Goal: Task Accomplishment & Management: Complete application form

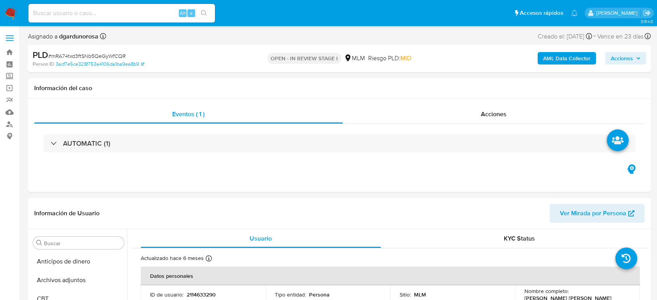
select select "10"
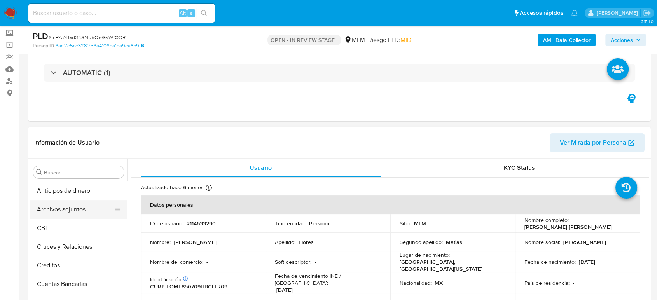
click at [73, 210] on button "Archivos adjuntos" at bounding box center [75, 209] width 91 height 19
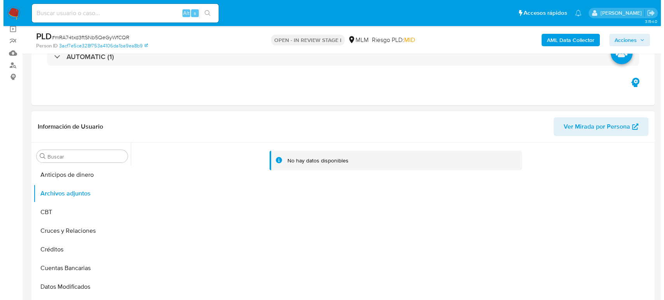
scroll to position [86, 0]
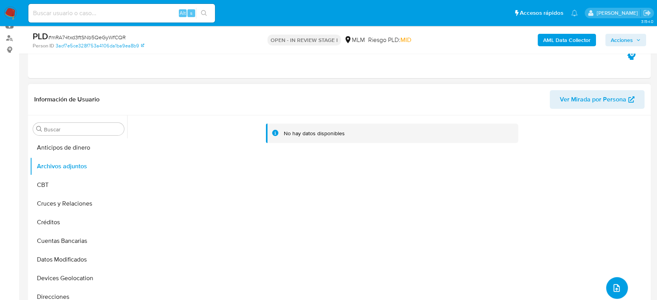
click at [612, 287] on icon "upload-file" at bounding box center [616, 288] width 9 height 9
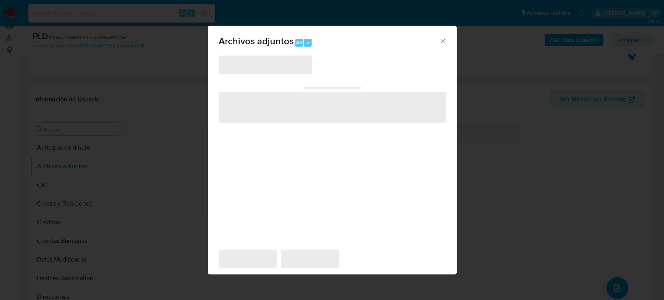
click at [440, 41] on icon "Cerrar" at bounding box center [443, 41] width 8 height 8
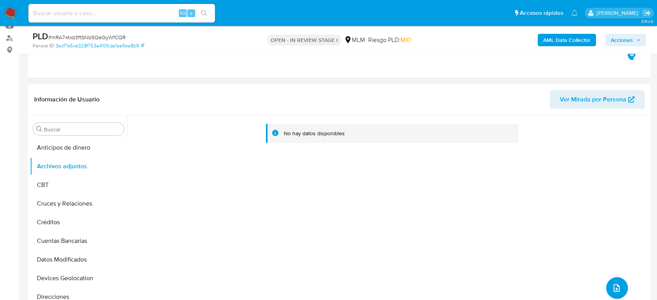
click at [614, 285] on icon "upload-file" at bounding box center [616, 288] width 9 height 9
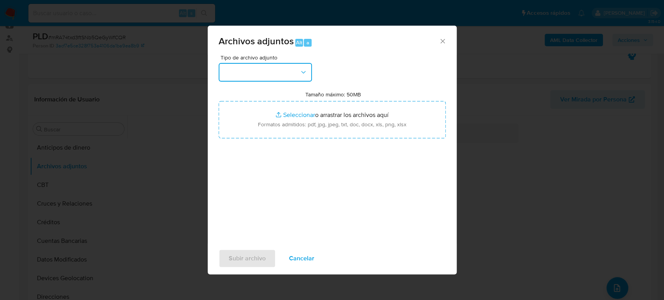
click at [277, 80] on button "button" at bounding box center [265, 72] width 93 height 19
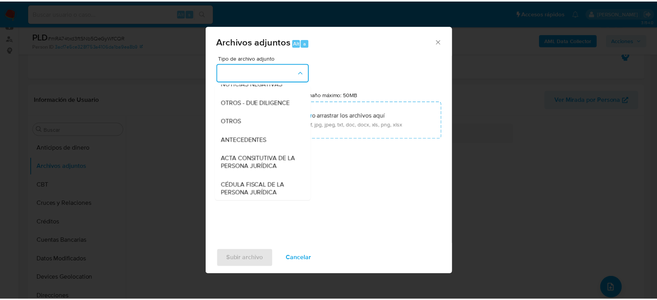
scroll to position [130, 0]
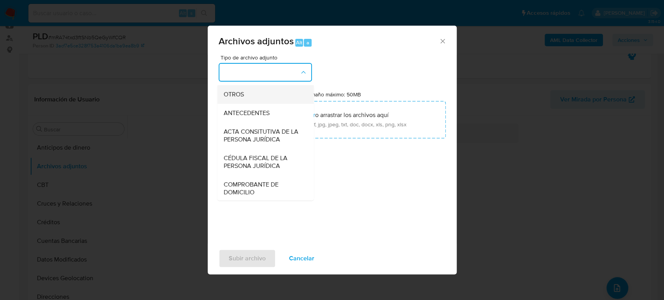
click at [223, 93] on div "OTROS" at bounding box center [262, 94] width 79 height 19
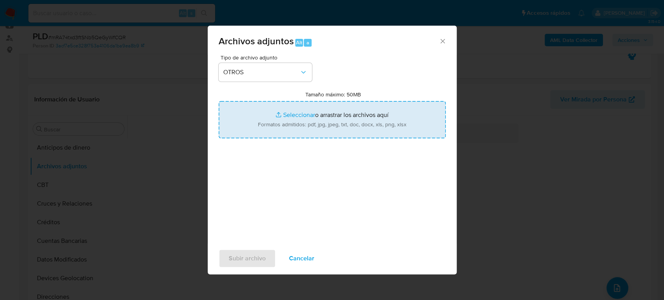
type input "C:\fakepath\2114633290_Francisco Flores_Julio2025.pdf"
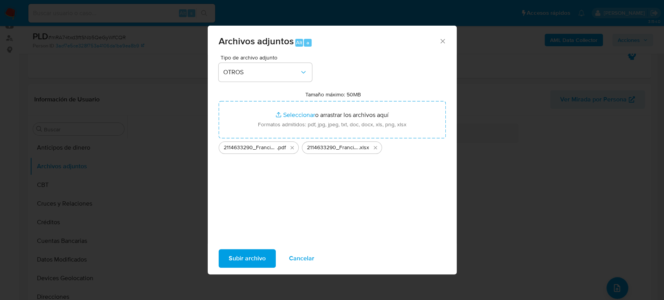
click at [241, 255] on span "Subir archivo" at bounding box center [247, 258] width 37 height 17
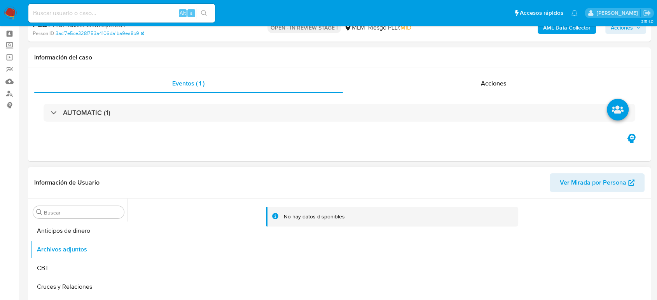
scroll to position [0, 0]
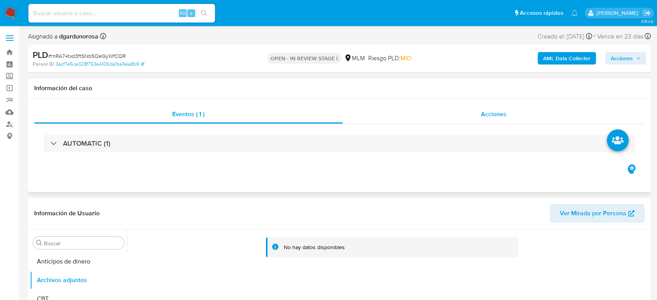
click at [470, 113] on div "Acciones" at bounding box center [494, 114] width 302 height 19
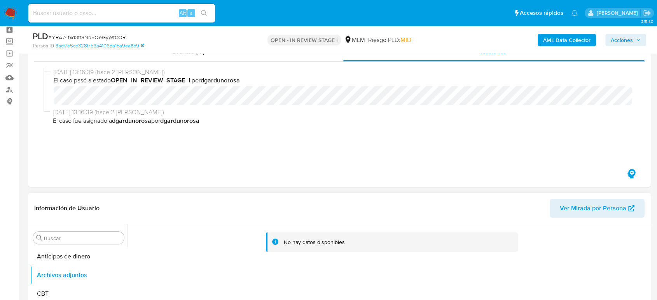
scroll to position [86, 0]
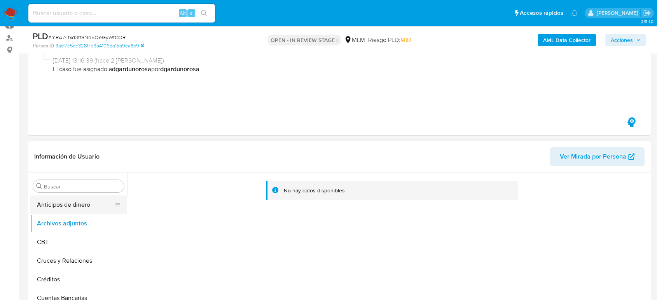
click at [68, 200] on button "Anticipos de dinero" at bounding box center [75, 205] width 91 height 19
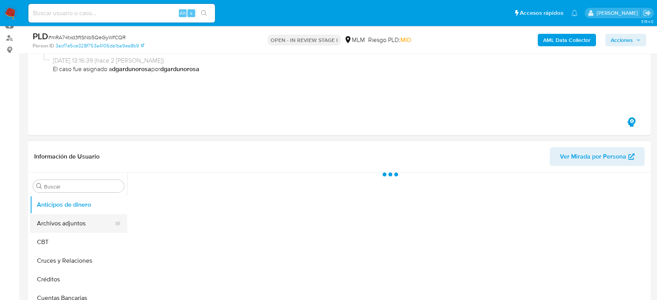
click at [68, 218] on button "Archivos adjuntos" at bounding box center [75, 223] width 91 height 19
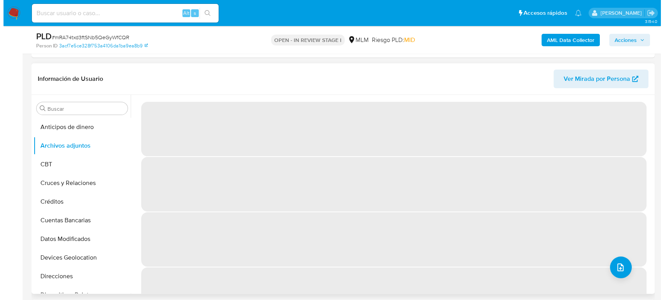
scroll to position [173, 0]
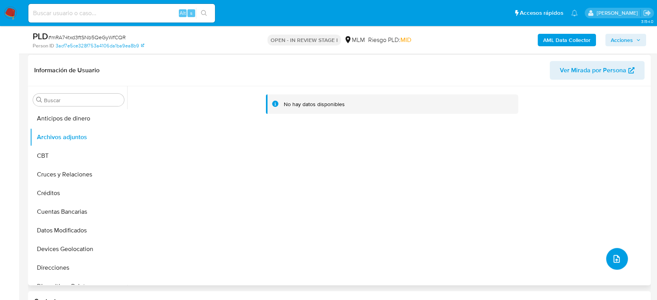
click at [613, 264] on icon "upload-file" at bounding box center [616, 258] width 9 height 9
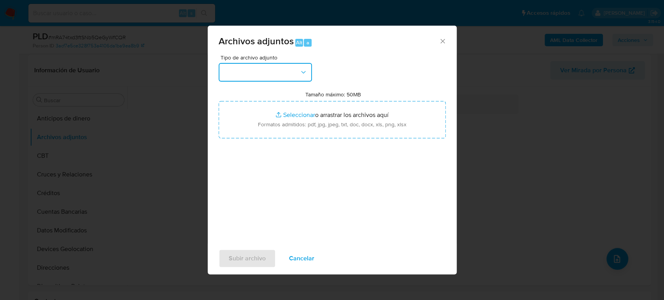
click at [255, 71] on button "button" at bounding box center [265, 72] width 93 height 19
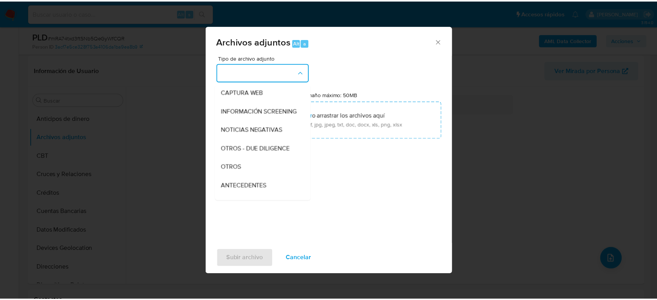
scroll to position [130, 0]
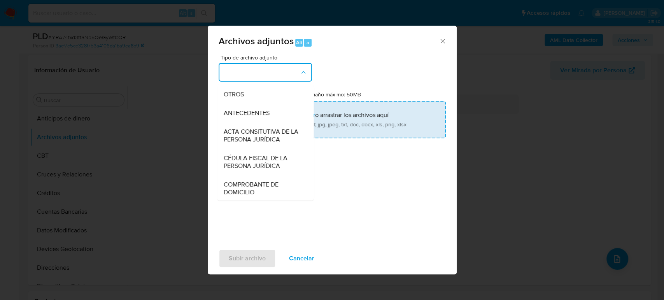
click at [252, 104] on div "OTROS" at bounding box center [262, 94] width 79 height 19
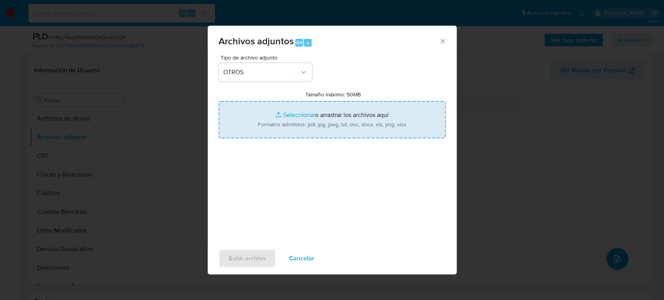
type input "C:\fakepath\2114633290_Francisco Flores_Julio2025.pdf"
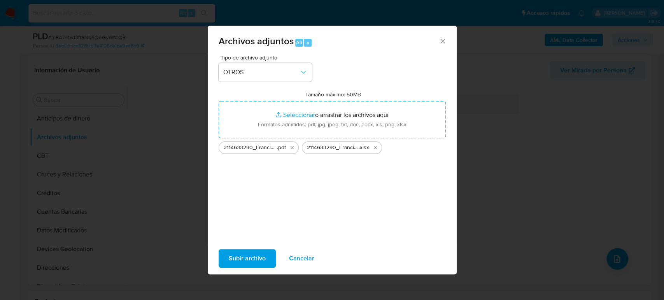
click at [256, 262] on span "Subir archivo" at bounding box center [247, 258] width 37 height 17
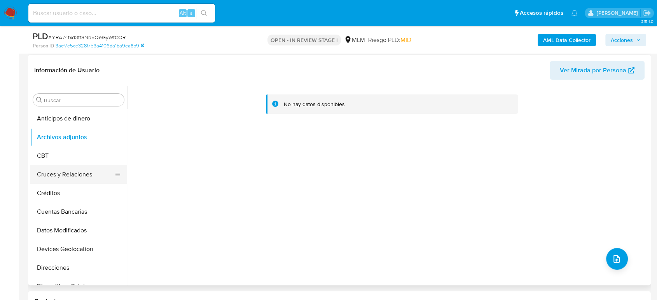
click at [77, 170] on button "Cruces y Relaciones" at bounding box center [75, 174] width 91 height 19
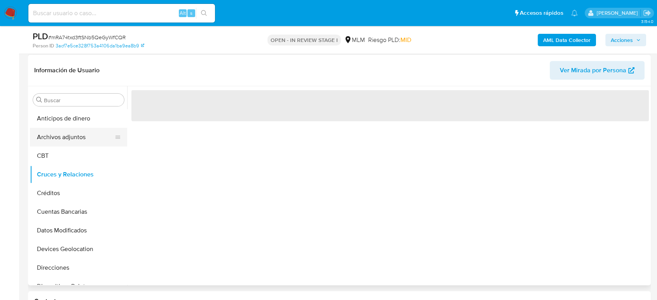
click at [77, 144] on button "Archivos adjuntos" at bounding box center [75, 137] width 91 height 19
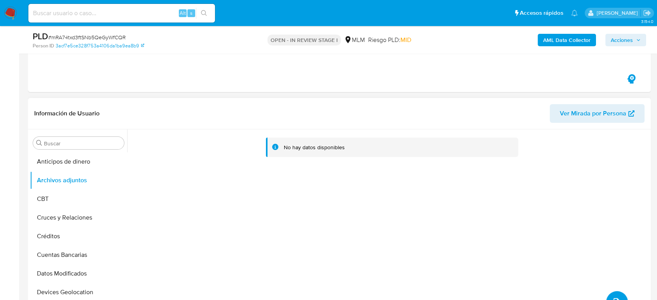
click at [613, 299] on icon "upload-file" at bounding box center [616, 302] width 9 height 9
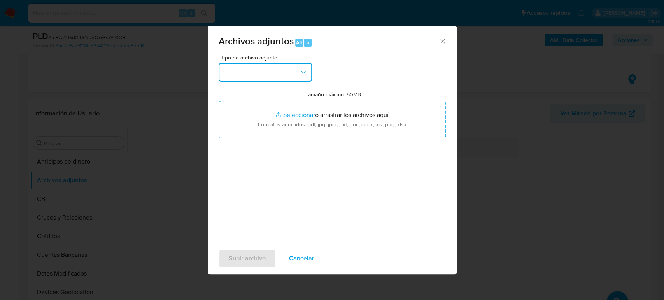
click at [297, 71] on button "button" at bounding box center [265, 72] width 93 height 19
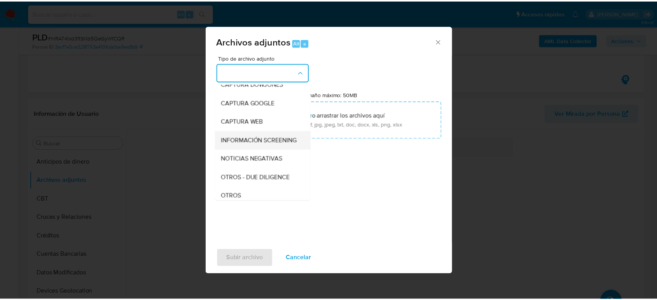
scroll to position [43, 0]
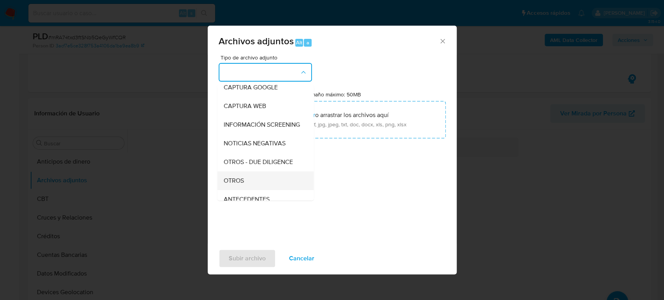
click at [251, 188] on div "OTROS" at bounding box center [262, 181] width 79 height 19
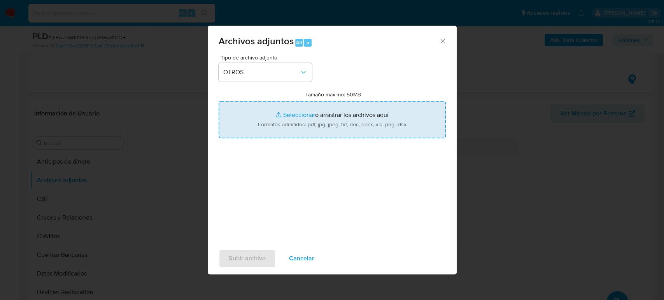
type input "C:\fakepath\2114633290_Francisco Flores_Julio2025.pdf"
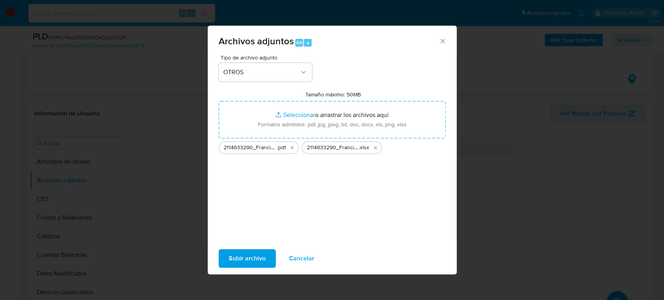
click at [264, 256] on span "Subir archivo" at bounding box center [247, 258] width 37 height 17
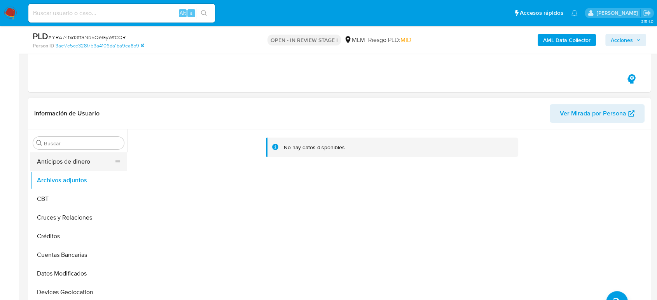
click at [86, 158] on button "Anticipos de dinero" at bounding box center [75, 161] width 91 height 19
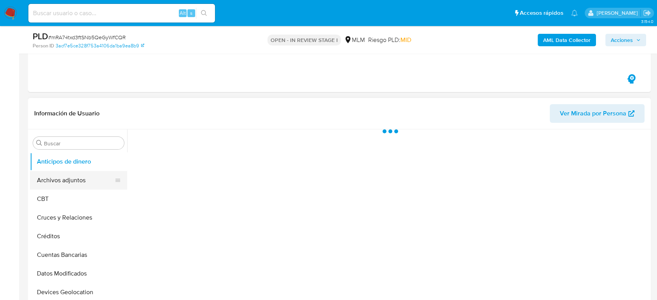
click at [72, 177] on button "Archivos adjuntos" at bounding box center [75, 180] width 91 height 19
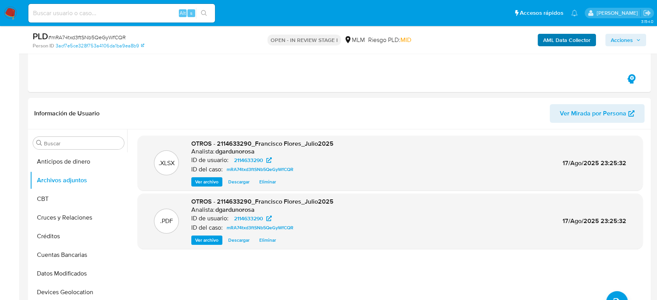
drag, startPoint x: 619, startPoint y: 33, endPoint x: 591, endPoint y: 46, distance: 30.9
click at [619, 34] on span "Acciones" at bounding box center [622, 40] width 22 height 12
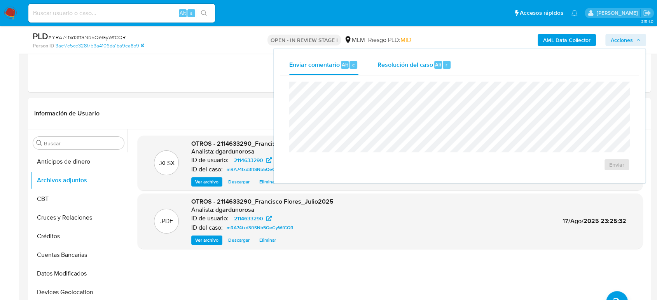
click at [388, 59] on div "Resolución del caso Alt r" at bounding box center [414, 65] width 74 height 20
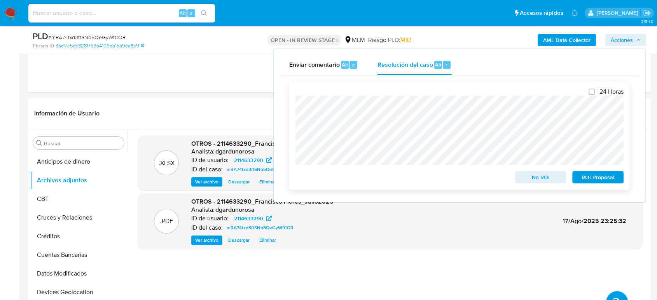
click at [531, 175] on span "No ROI" at bounding box center [541, 177] width 40 height 11
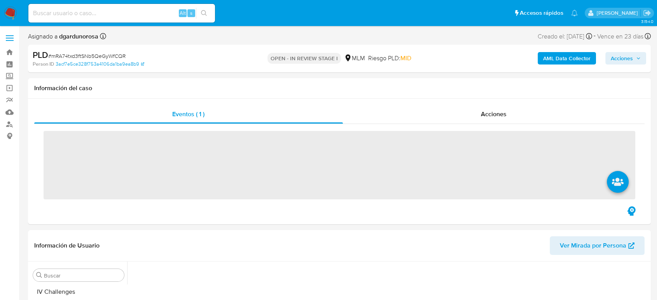
scroll to position [329, 0]
click at [148, 13] on input at bounding box center [121, 13] width 187 height 10
paste input "518954579"
type input "518954579"
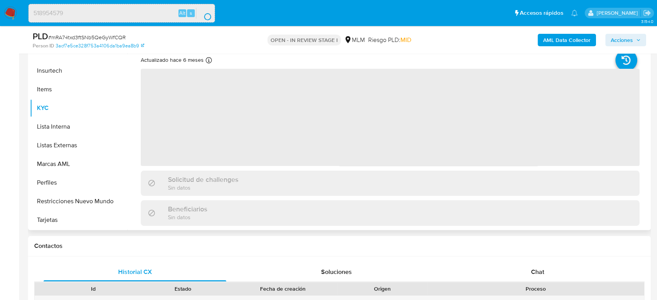
scroll to position [173, 0]
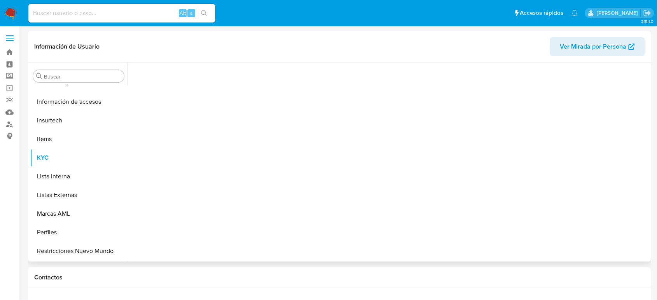
scroll to position [329, 0]
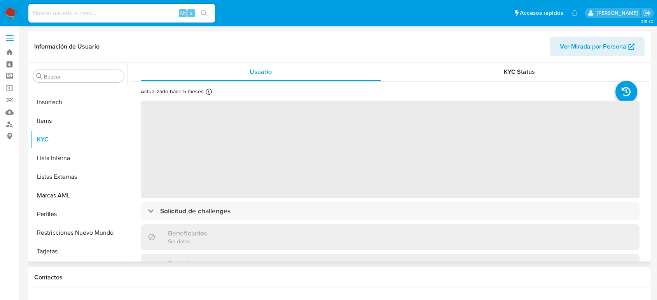
select select "10"
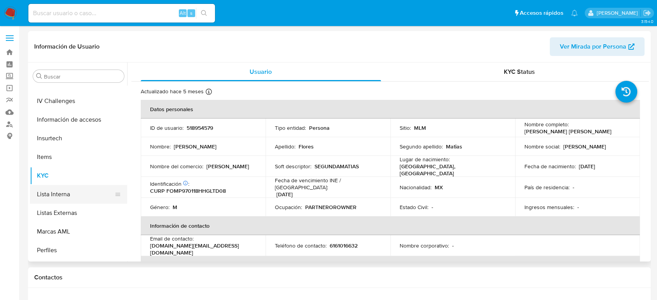
scroll to position [242, 0]
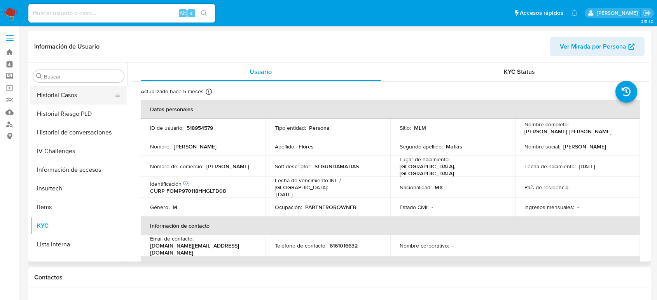
click at [76, 98] on button "Historial Casos" at bounding box center [75, 95] width 91 height 19
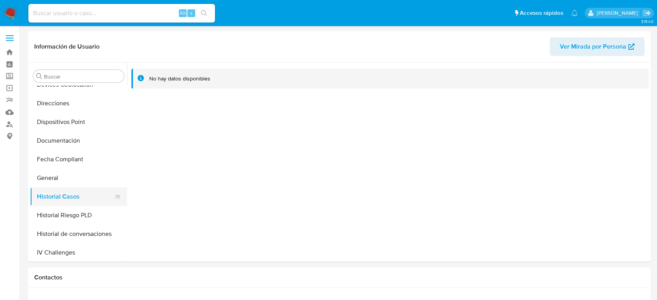
scroll to position [156, 0]
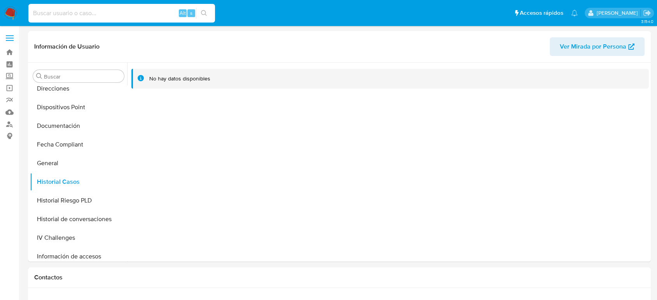
click at [100, 15] on input at bounding box center [121, 13] width 187 height 10
paste input "1231954810"
type input "1231954810"
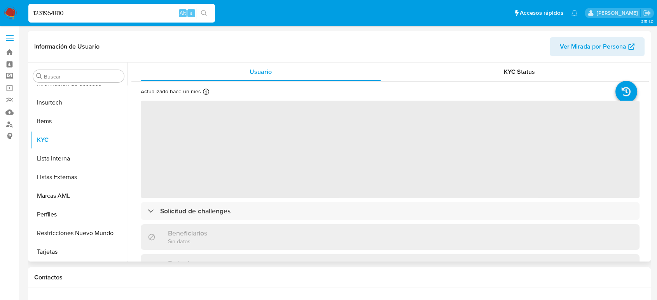
scroll to position [329, 0]
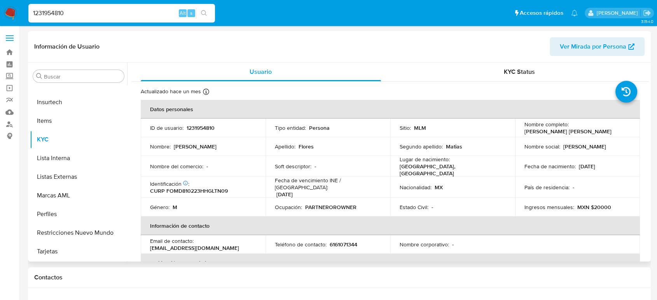
select select "10"
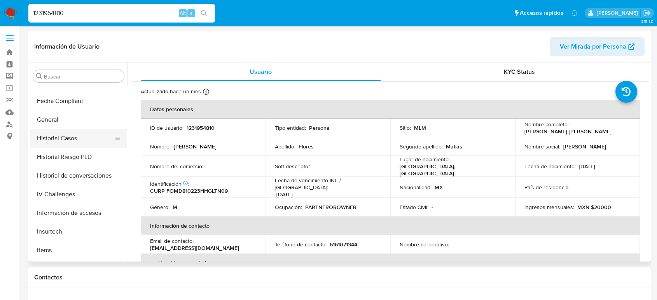
click at [79, 142] on button "Historial Casos" at bounding box center [75, 138] width 91 height 19
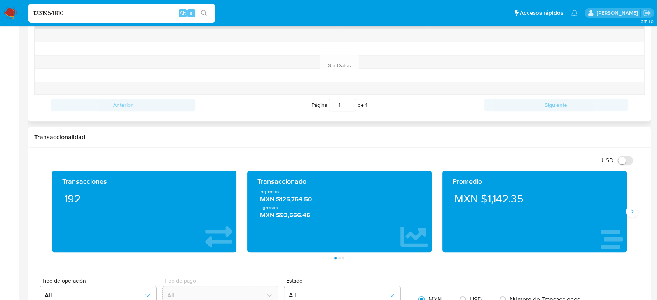
scroll to position [302, 0]
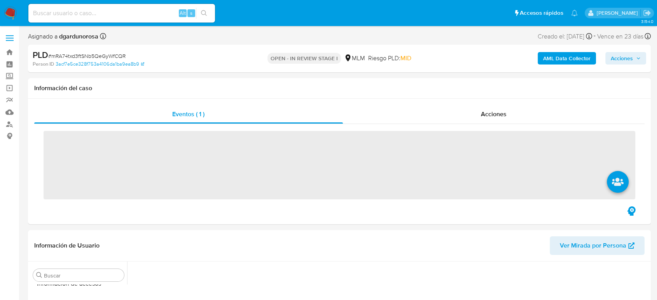
scroll to position [329, 0]
click at [16, 39] on label at bounding box center [9, 38] width 19 height 16
click at [0, 0] on input "checkbox" at bounding box center [0, 0] width 0 height 0
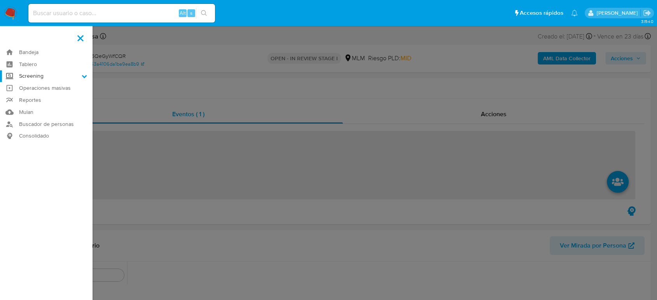
drag, startPoint x: 37, startPoint y: 74, endPoint x: 46, endPoint y: 76, distance: 9.6
click at [37, 74] on label "Screening" at bounding box center [46, 76] width 93 height 12
click at [0, 0] on input "Screening" at bounding box center [0, 0] width 0 height 0
click at [44, 104] on link "Herramientas" at bounding box center [46, 107] width 93 height 10
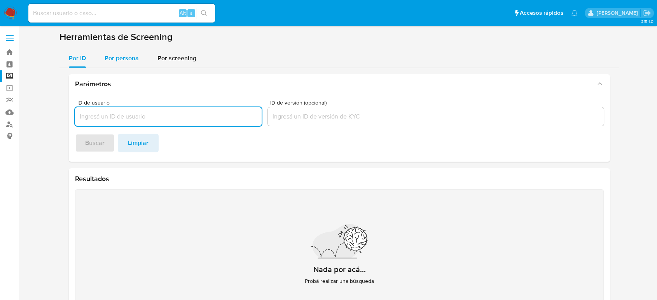
click at [109, 55] on span "Por persona" at bounding box center [122, 58] width 34 height 9
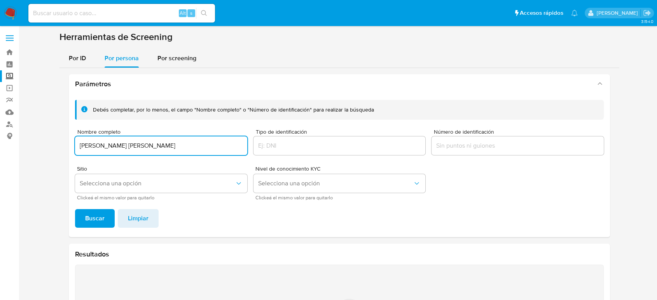
type input "[PERSON_NAME] [PERSON_NAME]"
click at [75, 209] on button "Buscar" at bounding box center [95, 218] width 40 height 19
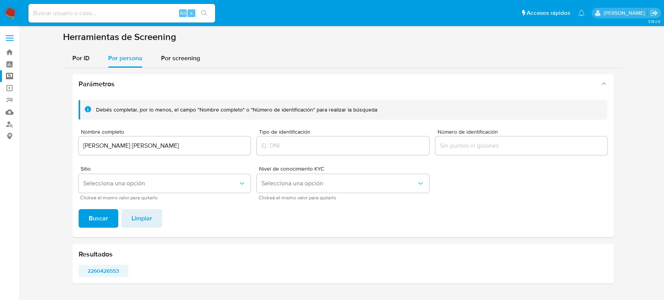
click at [114, 270] on span "2260426553" at bounding box center [103, 271] width 39 height 11
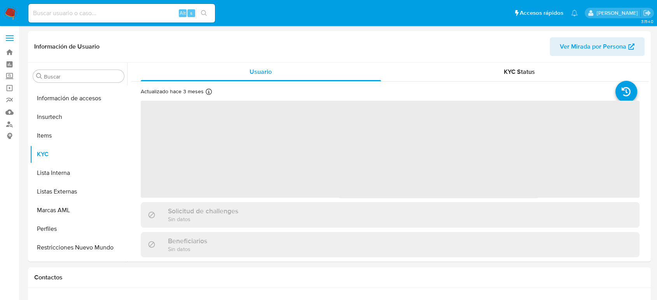
scroll to position [329, 0]
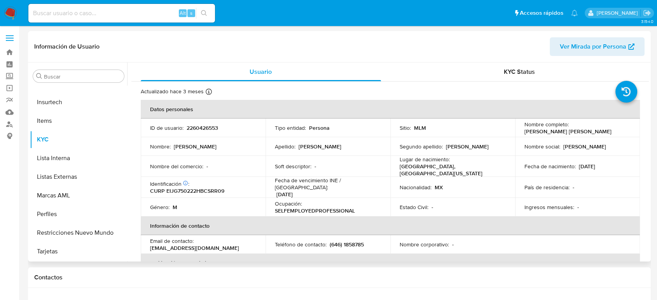
select select "10"
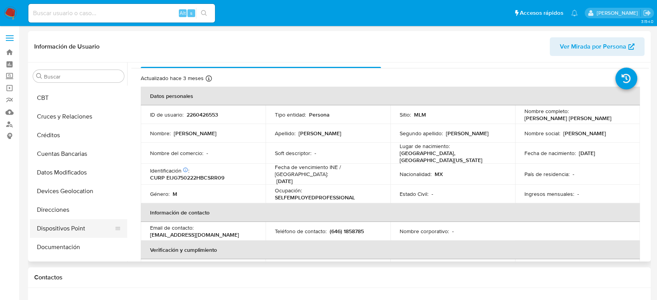
scroll to position [86, 0]
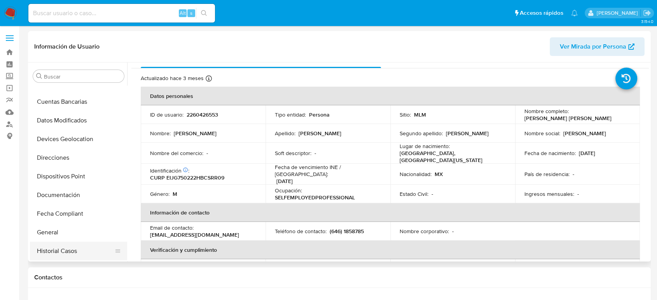
click at [63, 256] on button "Historial Casos" at bounding box center [75, 251] width 91 height 19
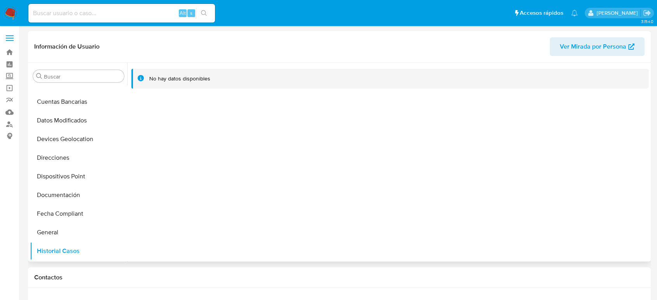
scroll to position [173, 0]
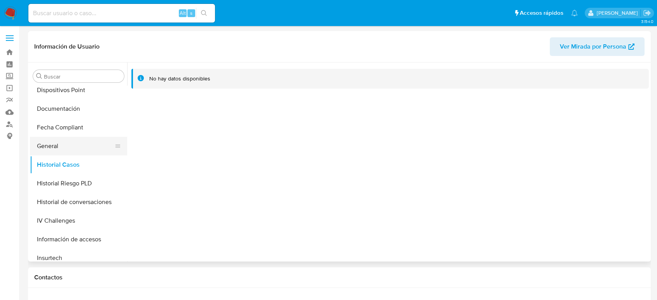
click at [55, 146] on button "General" at bounding box center [75, 146] width 91 height 19
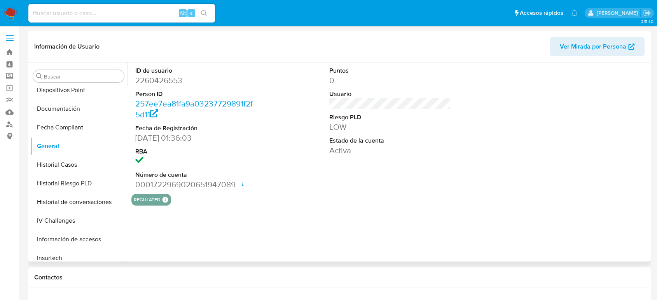
click at [177, 80] on dd "2260426553" at bounding box center [196, 80] width 122 height 11
click at [182, 83] on dd "2260426553" at bounding box center [196, 80] width 122 height 11
click at [163, 78] on dd "2260426553" at bounding box center [196, 80] width 122 height 11
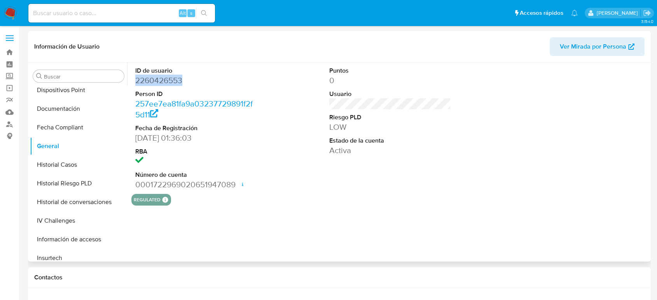
click at [163, 78] on dd "2260426553" at bounding box center [196, 80] width 122 height 11
copy dd "2260426553"
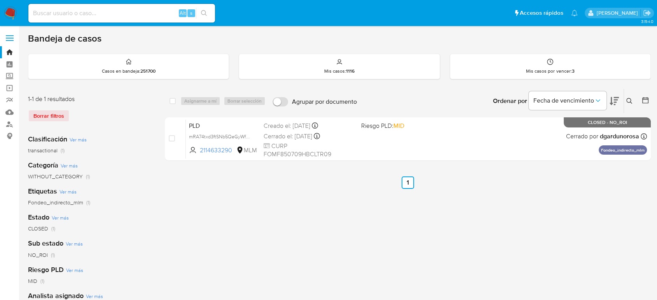
click at [629, 100] on icon at bounding box center [630, 101] width 6 height 6
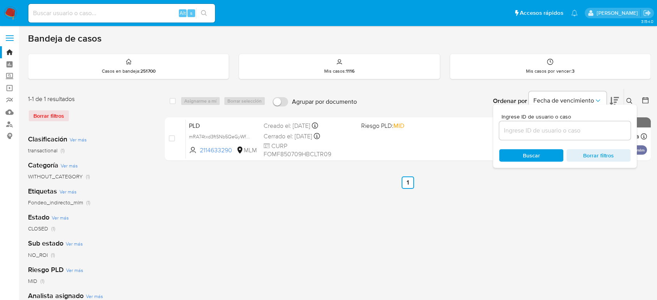
click at [551, 135] on input at bounding box center [564, 131] width 131 height 10
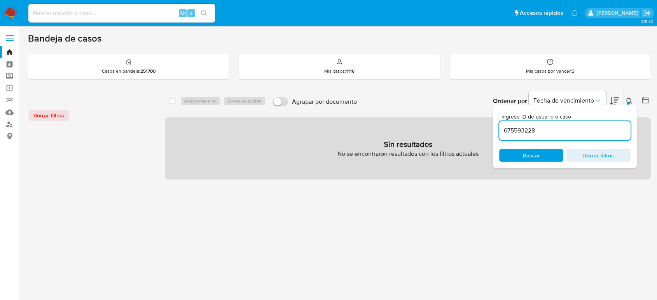
click at [581, 131] on input "675593228" at bounding box center [564, 131] width 131 height 10
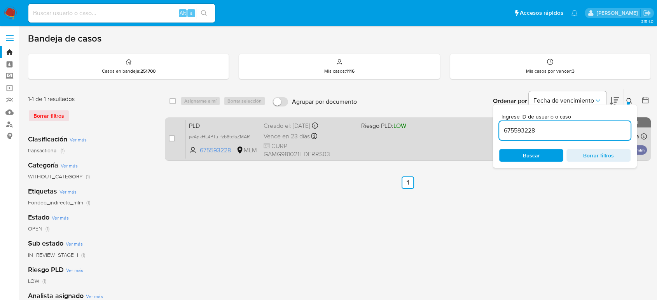
click at [382, 149] on div "PLD jwAnkHL4PTuTfzb8tcfaZMAR 675593228 MLM Riesgo PLD: LOW Creado el: 12/07/202…" at bounding box center [416, 138] width 461 height 39
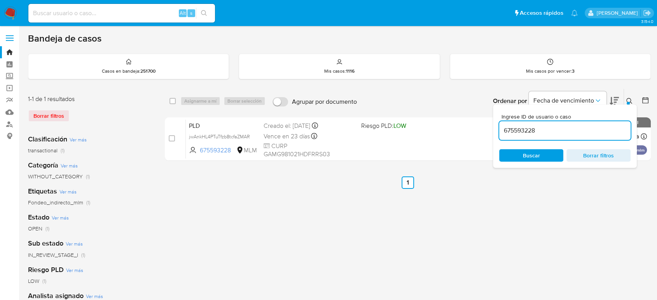
click at [530, 130] on input "675593228" at bounding box center [564, 131] width 131 height 10
paste input "2281282003"
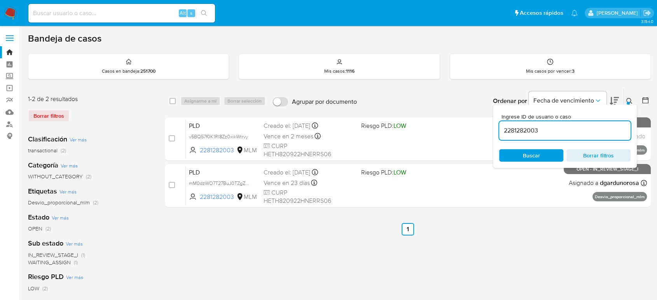
click at [632, 98] on icon at bounding box center [630, 101] width 6 height 6
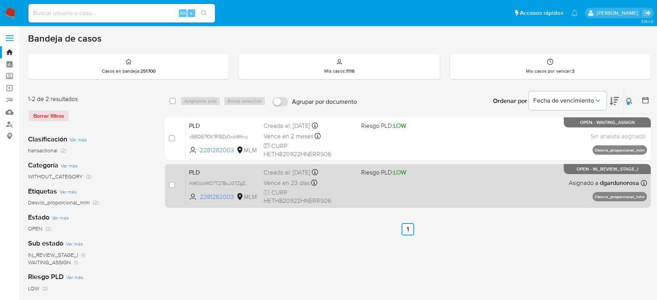
click at [474, 192] on div "PLD mM0dzWO7T27BuJ0TZgZpvxia 2281282003 MLM Riesgo PLD: LOW Creado el: 12/07/20…" at bounding box center [416, 185] width 461 height 39
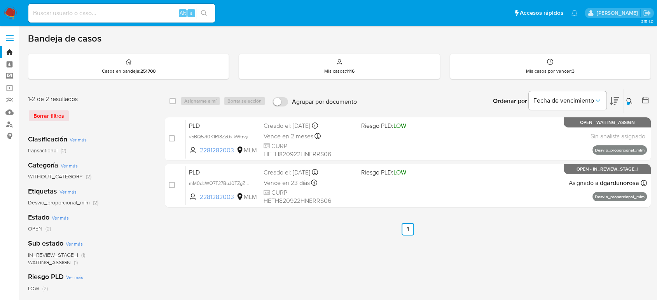
click at [631, 101] on icon at bounding box center [630, 101] width 6 height 6
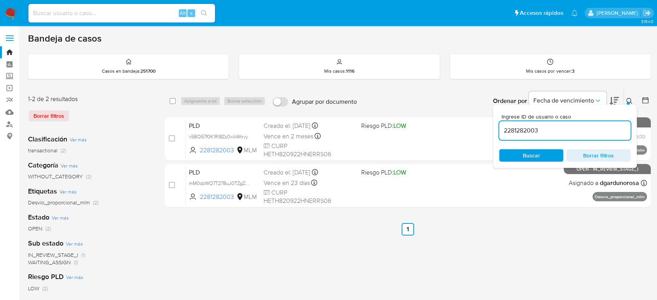
click at [519, 130] on input "2281282003" at bounding box center [564, 131] width 131 height 10
type input "1289886299"
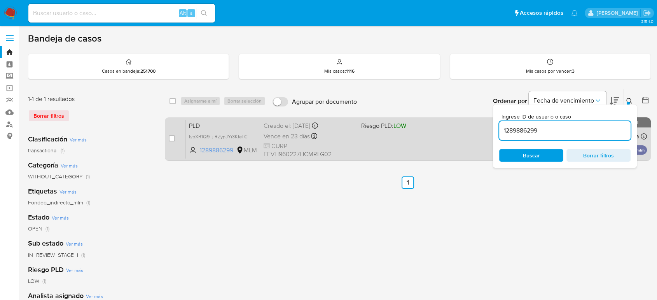
click at [475, 146] on div "PLD IybXR1Q9TjlRZynJYi3KfeTC 1289886299 MLM Riesgo PLD: LOW Creado el: 12/07/20…" at bounding box center [416, 138] width 461 height 39
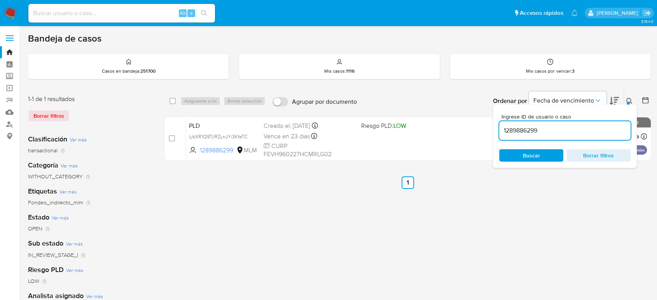
click at [9, 11] on img at bounding box center [10, 13] width 13 height 13
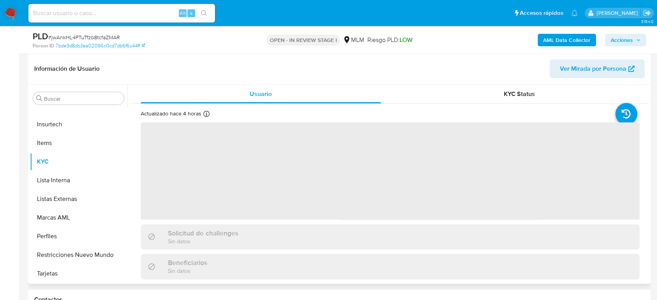
scroll to position [130, 0]
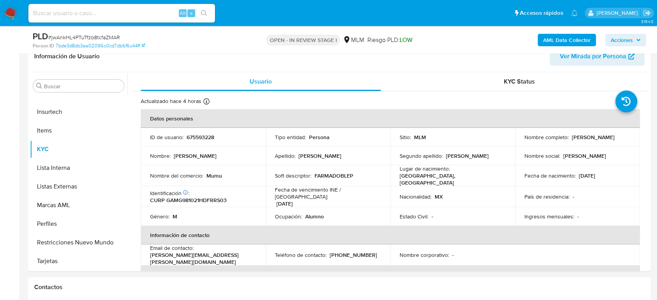
select select "10"
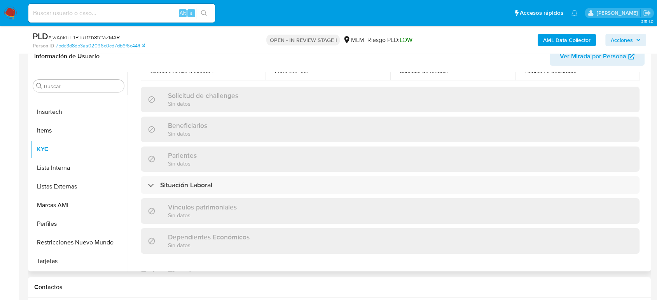
scroll to position [489, 0]
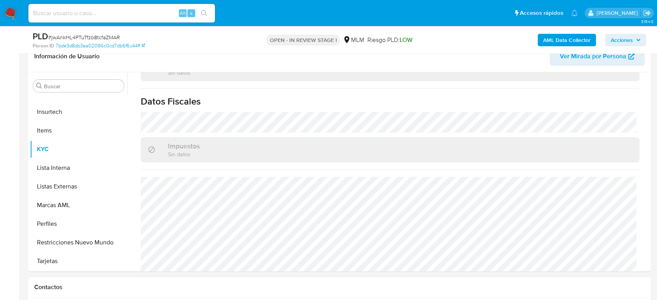
drag, startPoint x: 68, startPoint y: 187, endPoint x: 244, endPoint y: 290, distance: 204.4
click at [68, 187] on button "Listas Externas" at bounding box center [78, 186] width 97 height 19
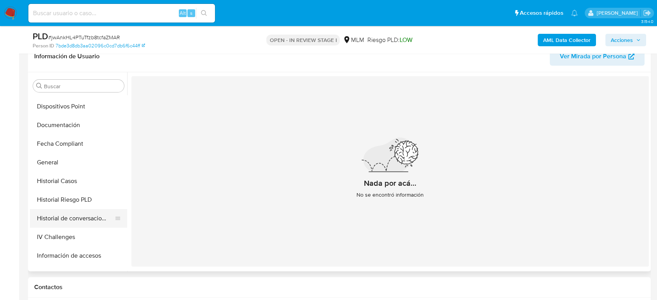
scroll to position [156, 0]
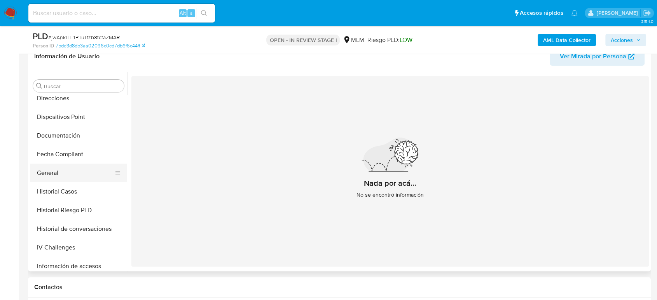
drag, startPoint x: 57, startPoint y: 176, endPoint x: 136, endPoint y: 183, distance: 78.9
click at [57, 176] on button "General" at bounding box center [78, 173] width 97 height 19
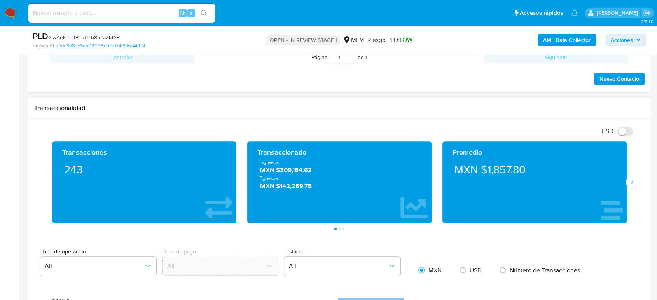
scroll to position [432, 0]
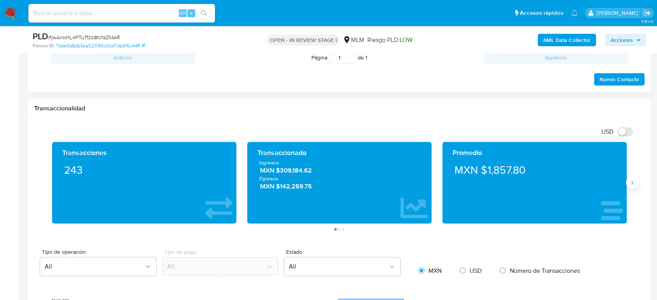
click at [634, 186] on button "Siguiente" at bounding box center [632, 183] width 12 height 12
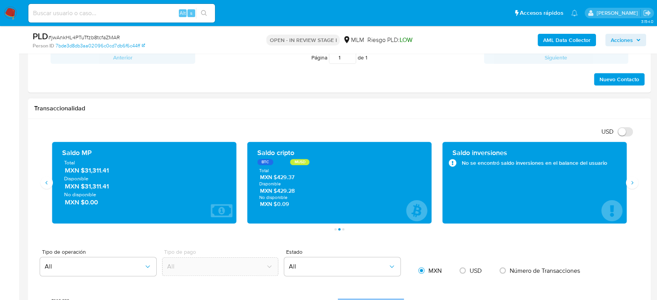
drag, startPoint x: 115, startPoint y: 172, endPoint x: 84, endPoint y: 172, distance: 31.5
click at [84, 172] on span "MXN $31,311.41" at bounding box center [144, 170] width 159 height 9
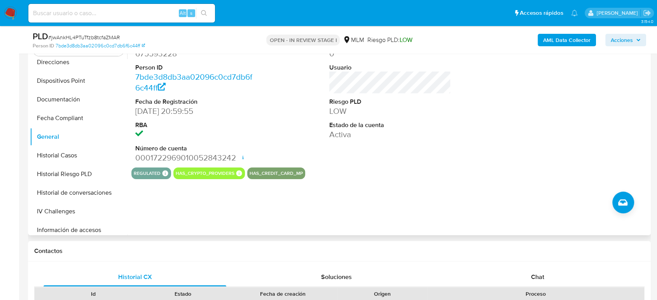
scroll to position [130, 0]
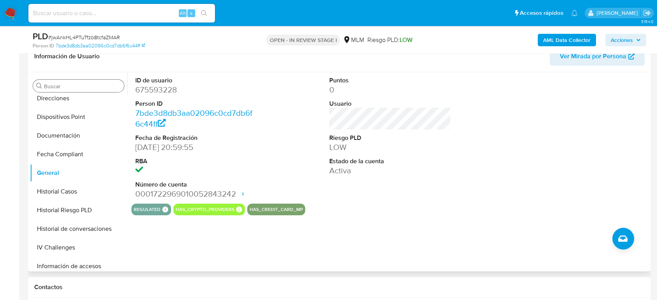
click at [84, 85] on input "Buscar" at bounding box center [82, 86] width 77 height 7
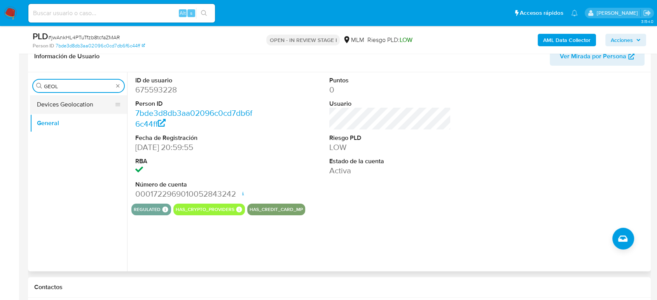
type input "GEOL"
click at [75, 100] on button "Devices Geolocation" at bounding box center [75, 104] width 91 height 19
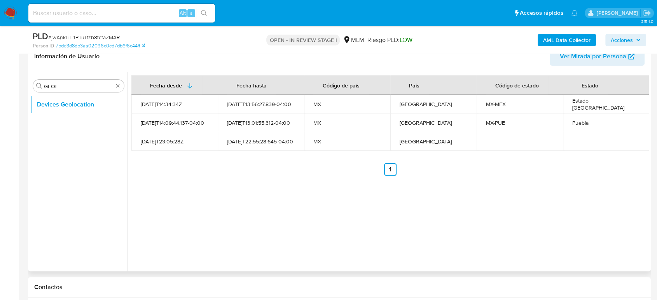
drag, startPoint x: 117, startPoint y: 85, endPoint x: 117, endPoint y: 93, distance: 7.8
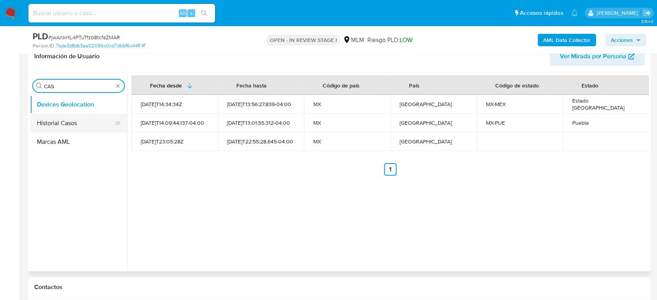
type input "CAS"
click at [82, 121] on button "Historial Casos" at bounding box center [75, 123] width 91 height 19
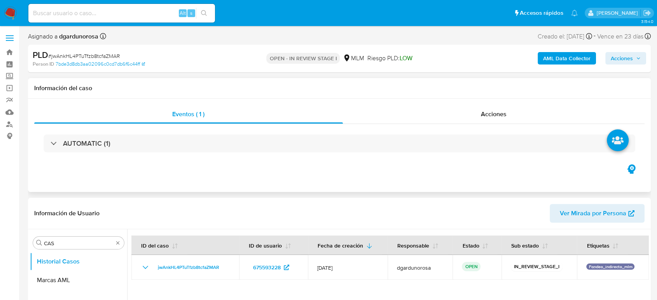
click at [142, 132] on div "AUTOMATIC (1)" at bounding box center [339, 143] width 611 height 39
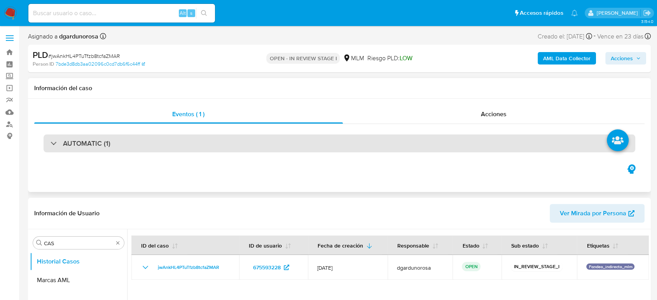
click at [279, 149] on div "AUTOMATIC (1)" at bounding box center [340, 144] width 592 height 18
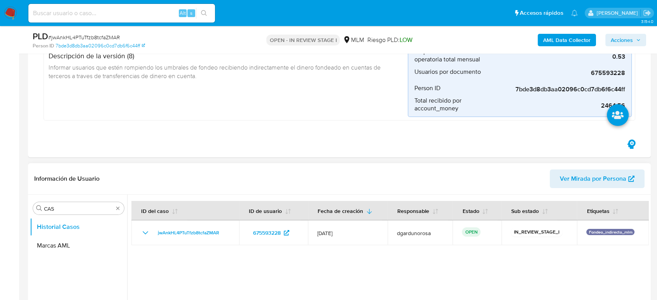
scroll to position [173, 0]
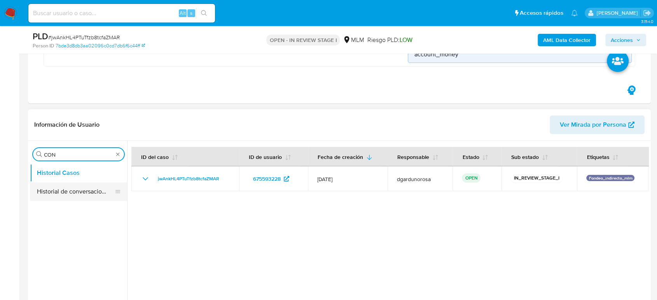
type input "CON"
click at [81, 193] on button "Historial de conversaciones" at bounding box center [75, 191] width 91 height 19
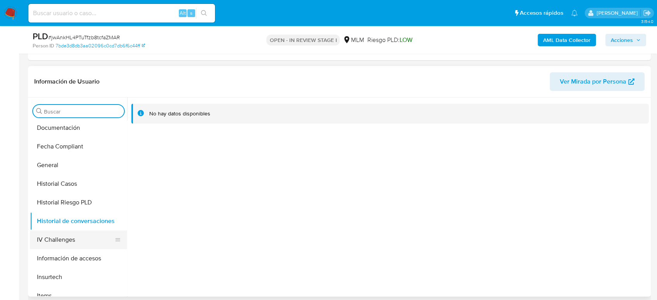
scroll to position [259, 0]
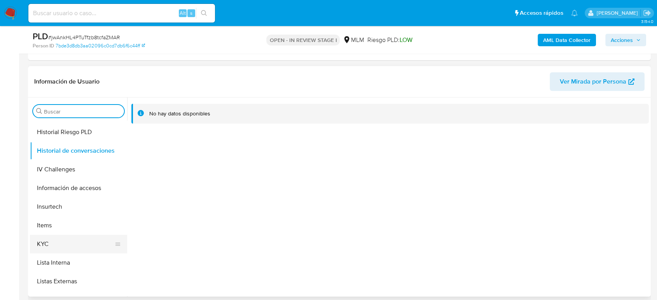
click at [53, 239] on button "KYC" at bounding box center [75, 244] width 91 height 19
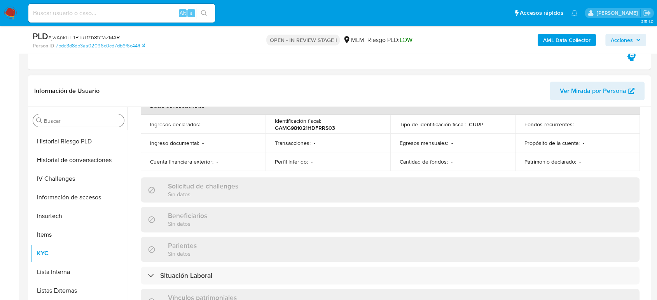
scroll to position [100, 0]
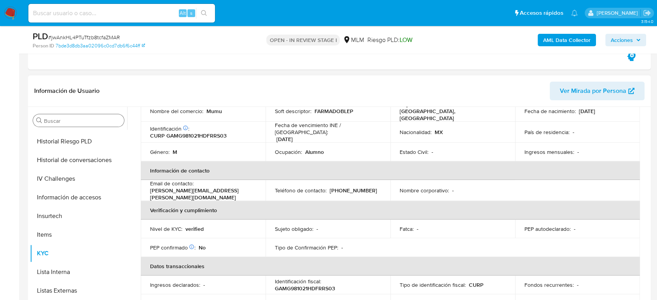
click at [352, 187] on p "(55) 28478353" at bounding box center [353, 190] width 47 height 7
copy p "28478353"
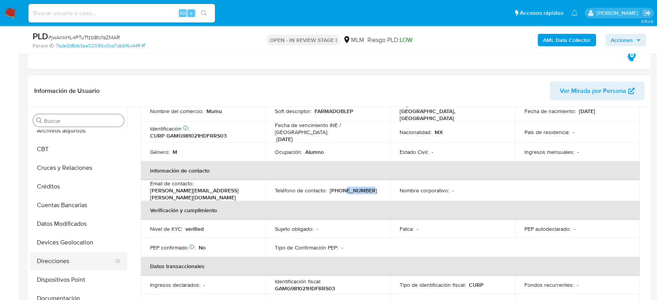
scroll to position [0, 0]
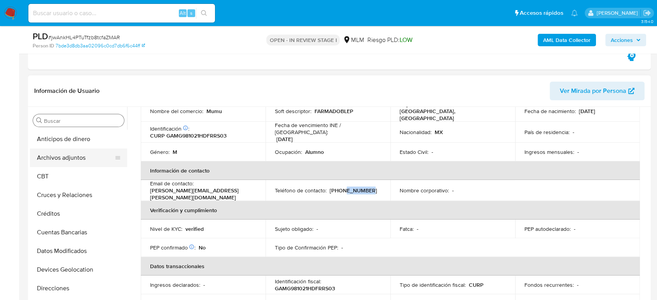
click at [61, 161] on button "Archivos adjuntos" at bounding box center [75, 158] width 91 height 19
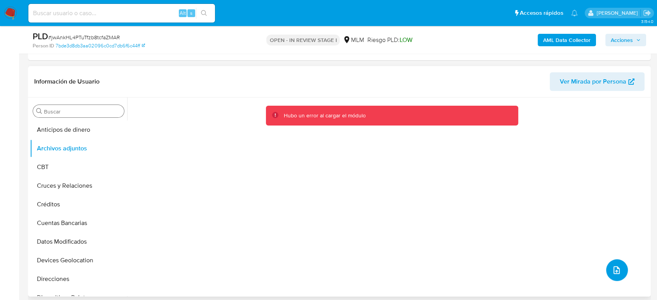
click at [619, 265] on button "upload-file" at bounding box center [617, 270] width 22 height 22
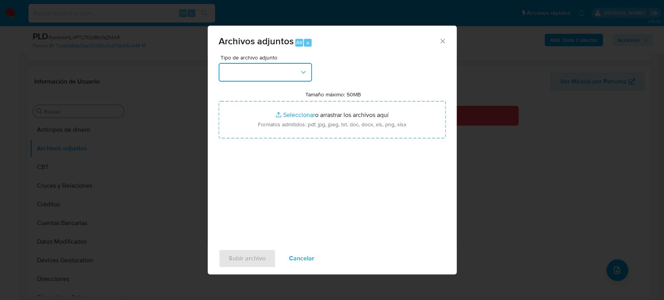
click at [252, 65] on button "button" at bounding box center [265, 72] width 93 height 19
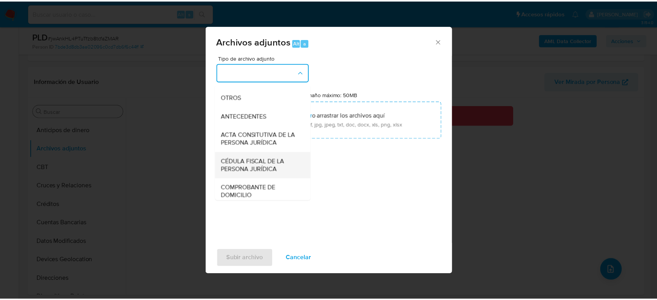
scroll to position [130, 0]
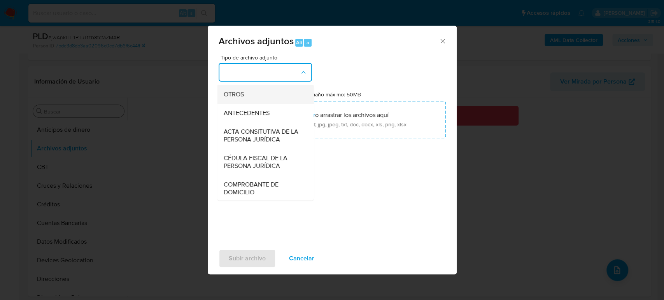
click at [241, 98] on span "OTROS" at bounding box center [233, 95] width 20 height 8
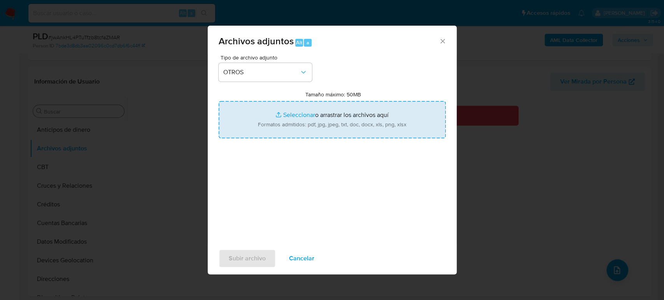
type input "C:\fakepath\675593228_Gustavo Garduño_Julio2025.pdf"
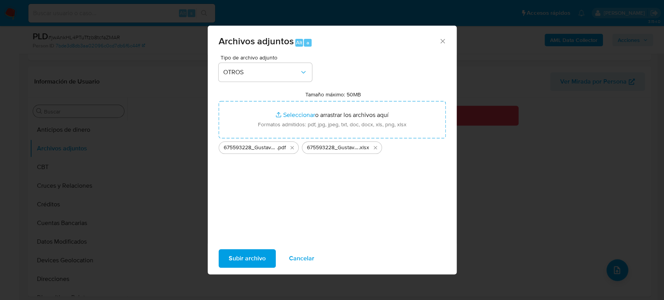
click at [242, 264] on span "Subir archivo" at bounding box center [247, 258] width 37 height 17
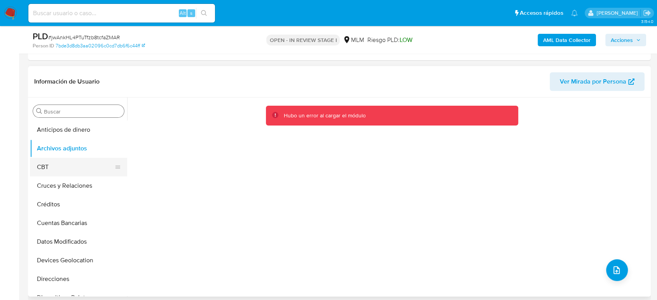
click at [54, 175] on button "CBT" at bounding box center [75, 167] width 91 height 19
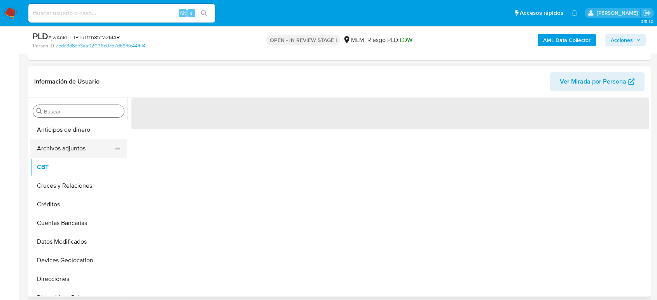
click at [58, 152] on button "Archivos adjuntos" at bounding box center [75, 148] width 91 height 19
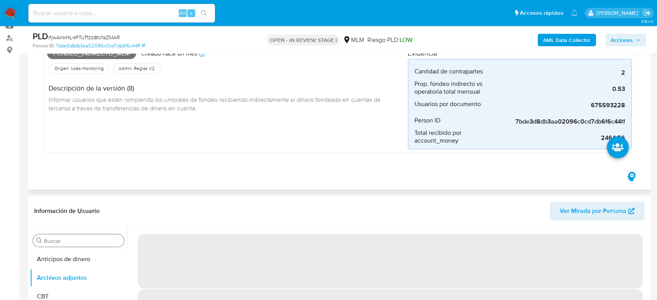
scroll to position [0, 0]
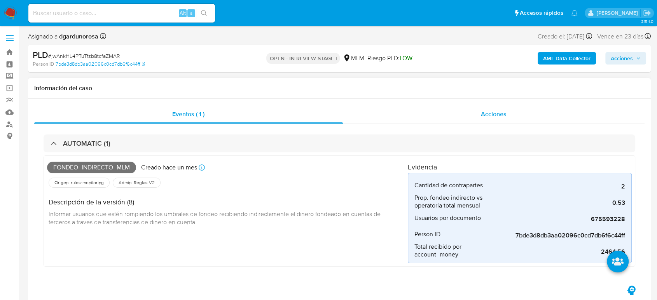
click at [457, 117] on div "Acciones" at bounding box center [494, 114] width 302 height 19
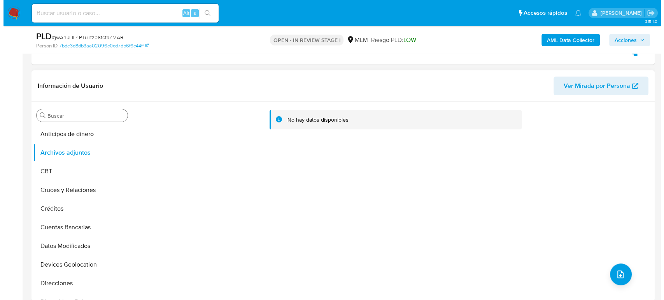
scroll to position [173, 0]
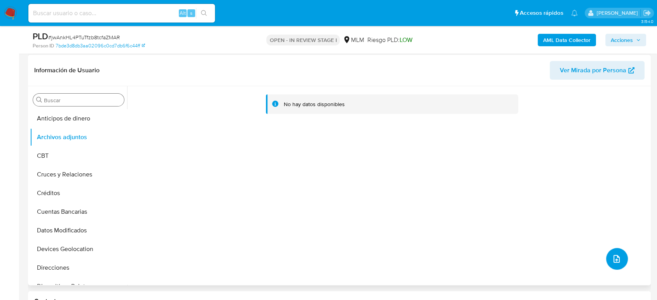
click at [612, 264] on button "upload-file" at bounding box center [617, 259] width 22 height 22
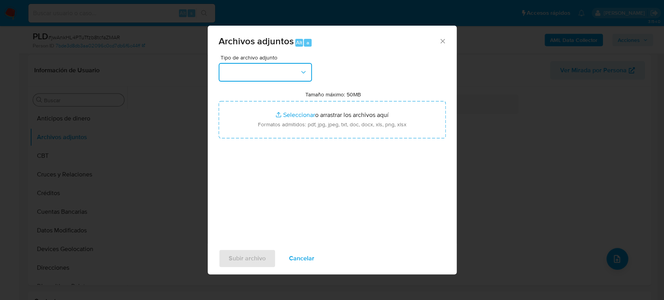
click at [278, 67] on button "button" at bounding box center [265, 72] width 93 height 19
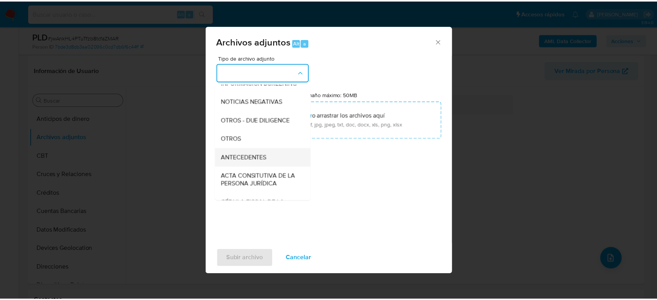
scroll to position [86, 0]
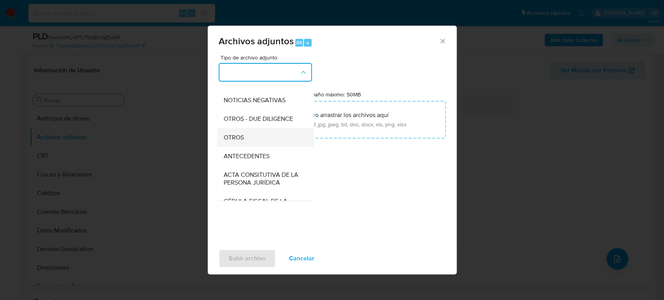
click at [233, 142] on span "OTROS" at bounding box center [233, 138] width 20 height 8
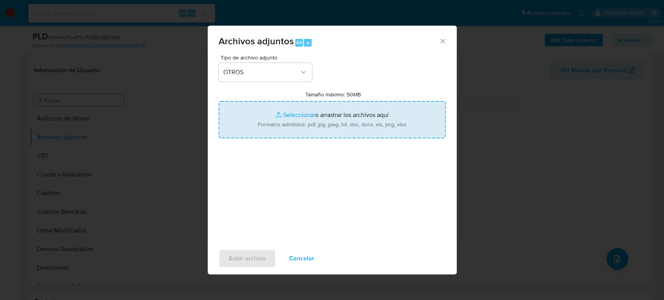
type input "C:\fakepath\675593228_Gustavo Garduño_Julio2025.pdf"
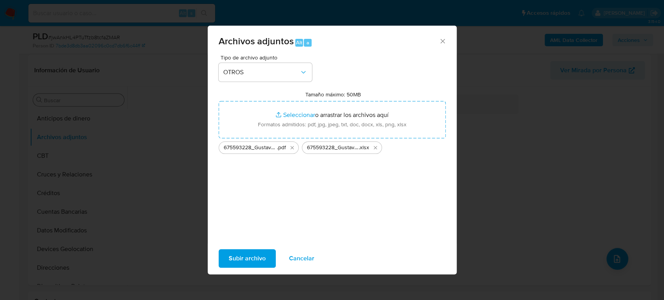
click at [244, 258] on span "Subir archivo" at bounding box center [247, 258] width 37 height 17
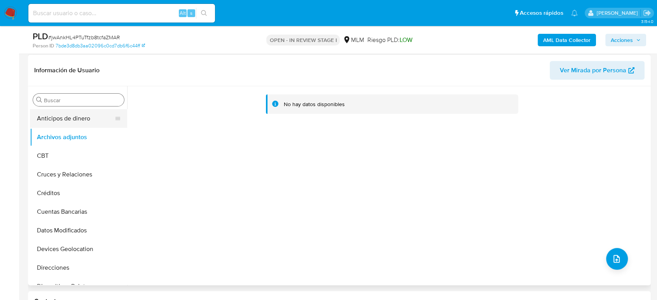
click at [53, 123] on button "Anticipos de dinero" at bounding box center [75, 118] width 91 height 19
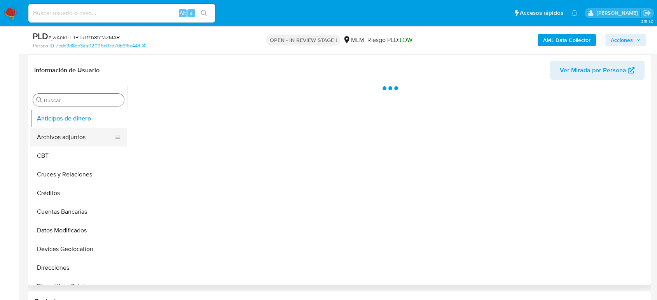
click at [60, 134] on button "Archivos adjuntos" at bounding box center [75, 137] width 91 height 19
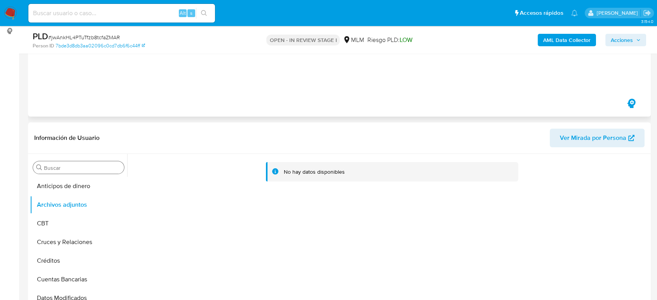
scroll to position [0, 0]
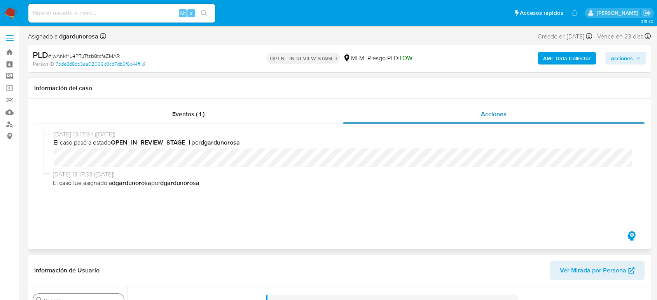
click at [496, 117] on span "Acciones" at bounding box center [494, 114] width 26 height 9
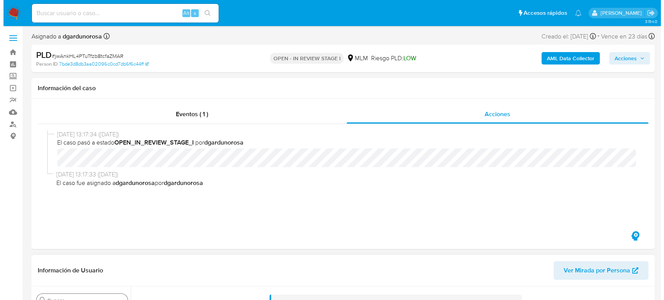
scroll to position [130, 0]
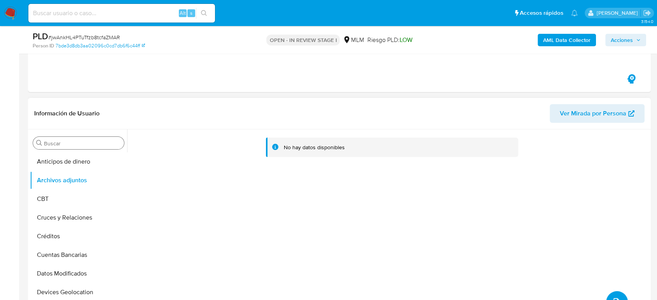
click at [614, 292] on button "upload-file" at bounding box center [617, 302] width 22 height 22
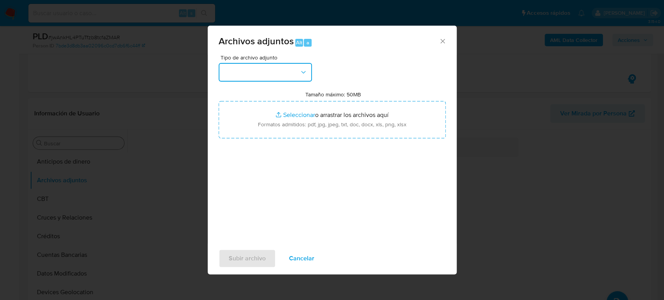
click at [269, 67] on button "button" at bounding box center [265, 72] width 93 height 19
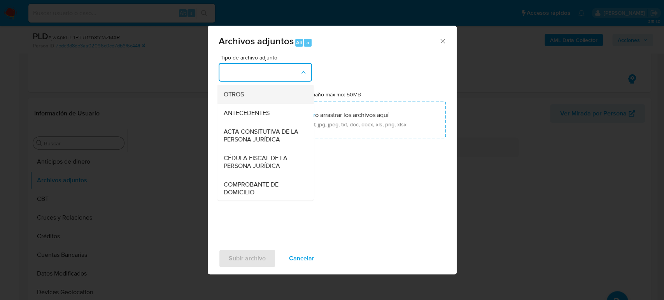
click at [241, 104] on div "OTROS" at bounding box center [262, 94] width 79 height 19
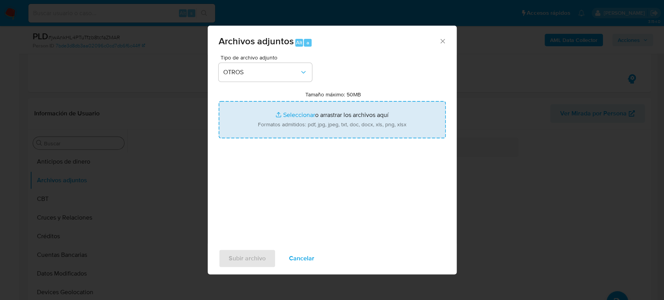
type input "C:\fakepath\675593228_Gustavo Garduño_Julio2025.pdf"
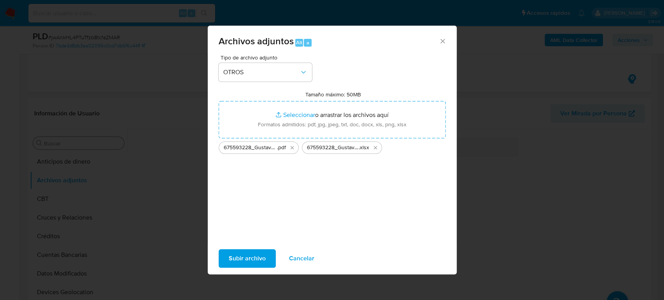
click at [253, 259] on span "Subir archivo" at bounding box center [247, 258] width 37 height 17
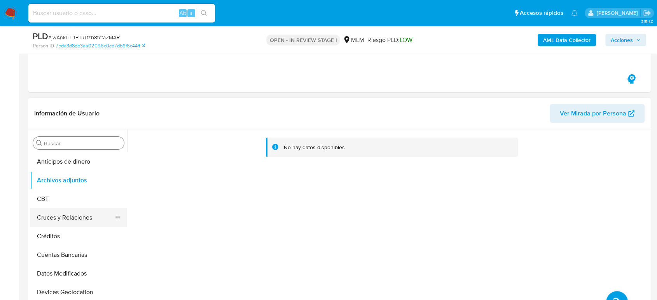
click at [84, 214] on button "Cruces y Relaciones" at bounding box center [75, 218] width 91 height 19
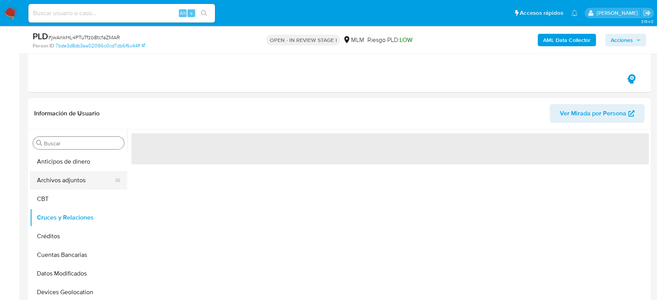
click at [67, 187] on button "Archivos adjuntos" at bounding box center [75, 180] width 91 height 19
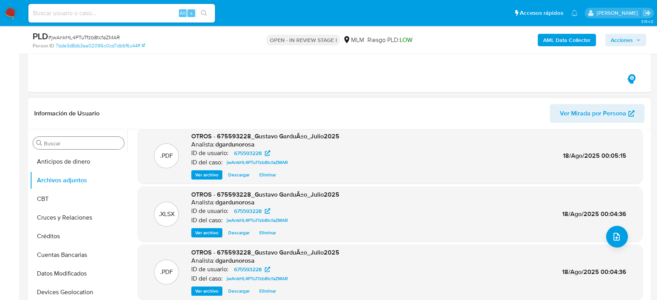
scroll to position [0, 0]
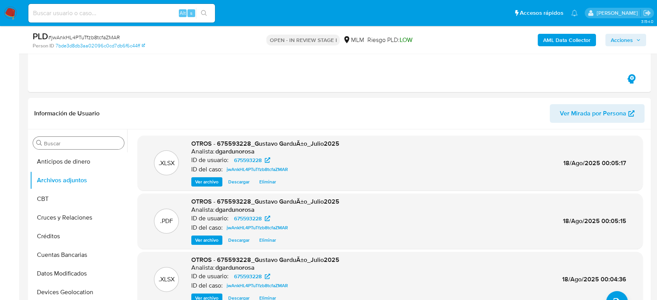
click at [620, 34] on span "Acciones" at bounding box center [622, 40] width 22 height 12
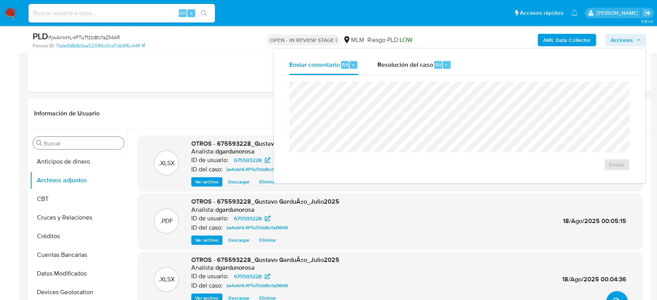
drag, startPoint x: 389, startPoint y: 65, endPoint x: 389, endPoint y: 75, distance: 10.5
click at [389, 65] on span "Resolución del caso" at bounding box center [405, 64] width 56 height 9
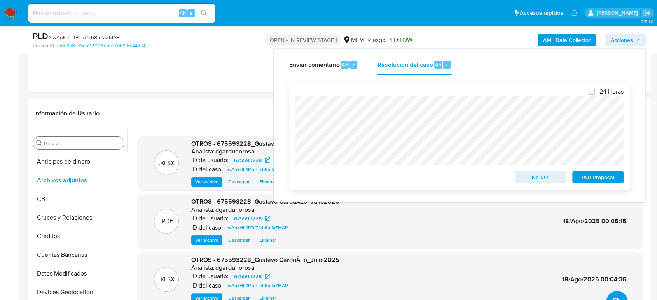
click at [518, 178] on button "No ROI" at bounding box center [540, 177] width 51 height 12
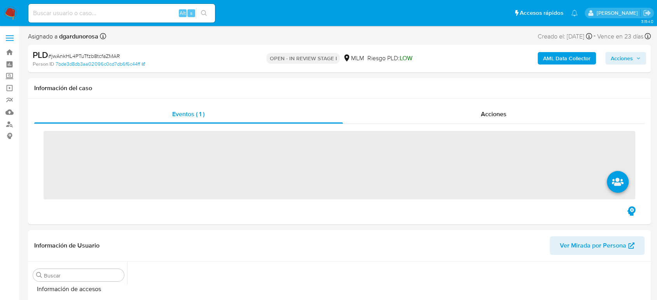
scroll to position [329, 0]
click at [131, 11] on input at bounding box center [121, 13] width 187 height 10
paste input "1383660189"
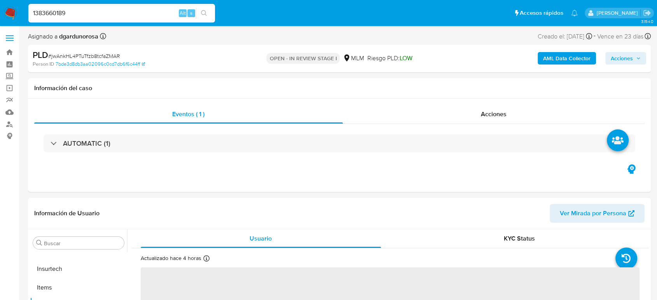
type input "1383660189"
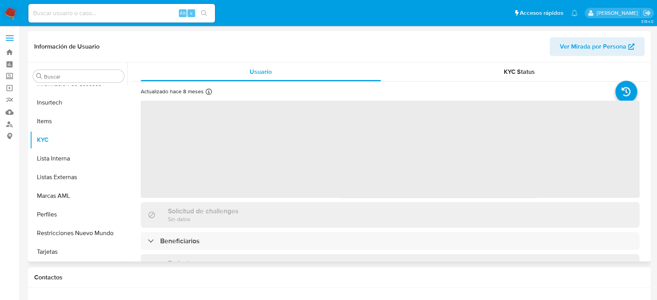
scroll to position [329, 0]
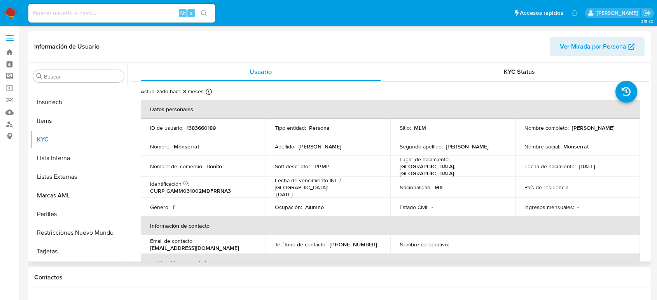
select select "10"
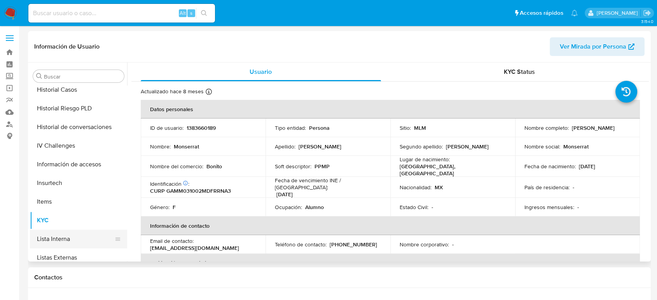
scroll to position [242, 0]
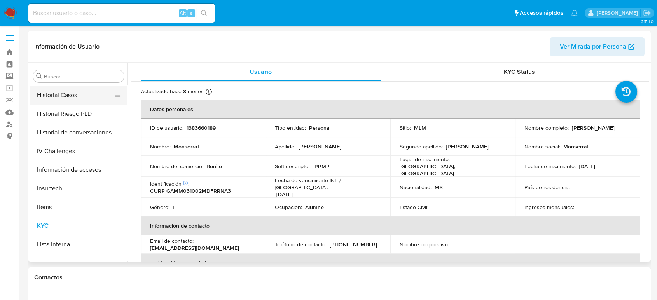
click at [68, 93] on button "Historial Casos" at bounding box center [75, 95] width 91 height 19
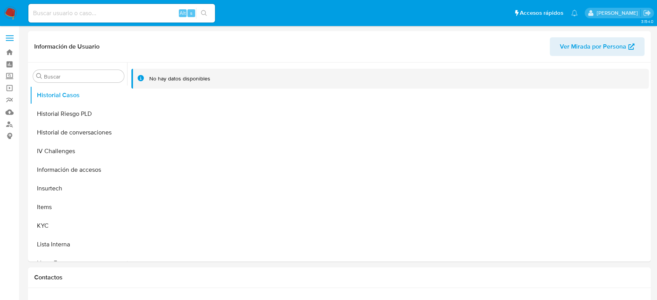
click at [105, 13] on input at bounding box center [121, 13] width 187 height 10
paste input "1368897451"
type input "1368897451"
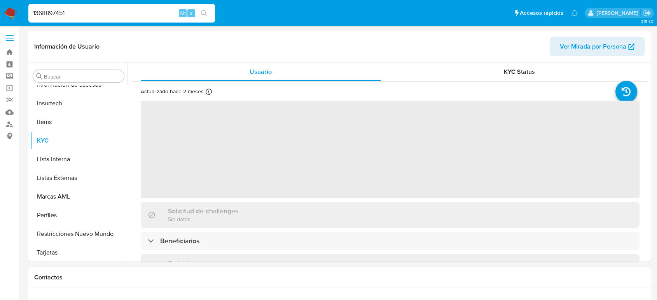
scroll to position [329, 0]
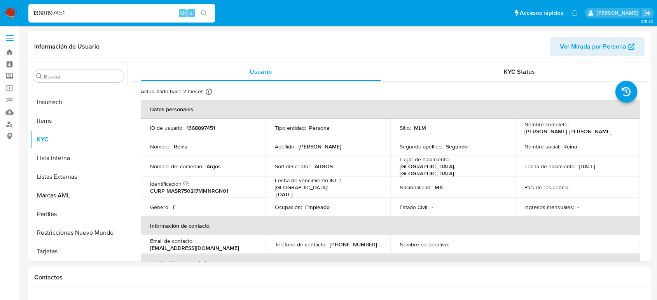
select select "10"
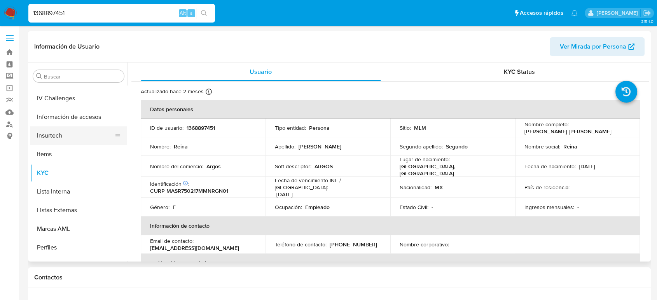
scroll to position [242, 0]
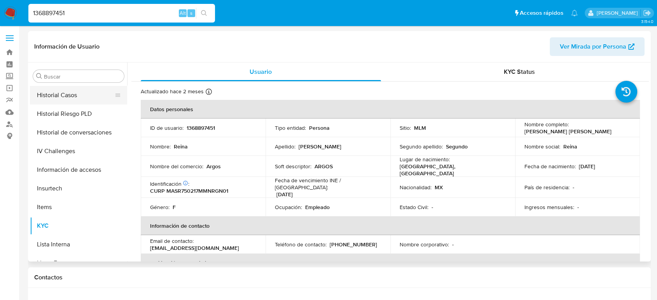
click at [75, 101] on button "Historial Casos" at bounding box center [75, 95] width 91 height 19
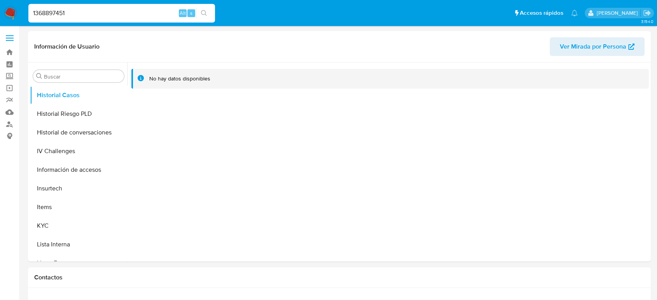
click at [54, 11] on input "1368897451" at bounding box center [121, 13] width 187 height 10
click at [53, 10] on input "1368897451" at bounding box center [121, 13] width 187 height 10
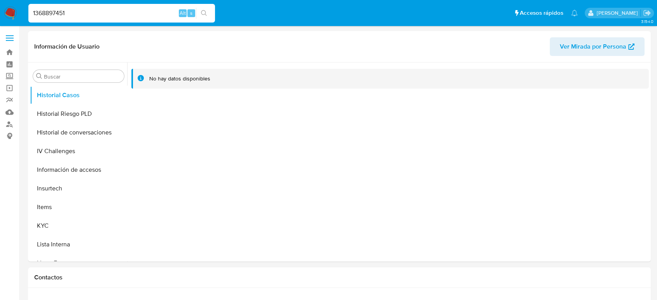
click at [53, 10] on input "1368897451" at bounding box center [121, 13] width 187 height 10
paste input "79047485"
type input "1379047485"
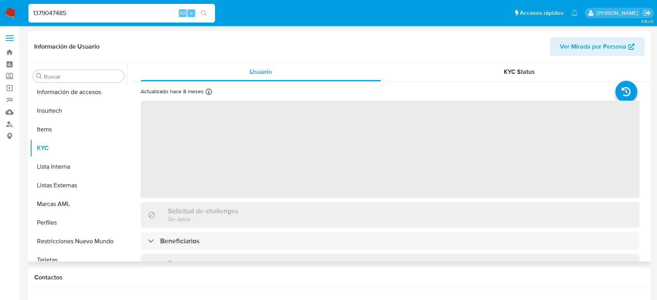
scroll to position [329, 0]
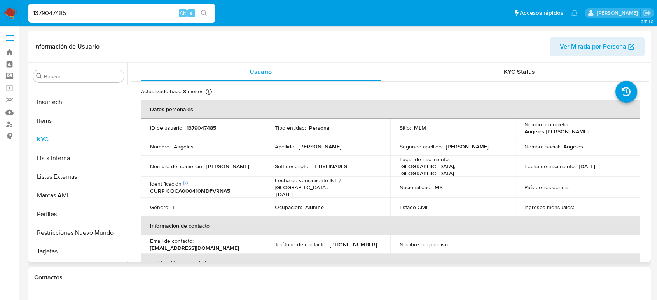
select select "10"
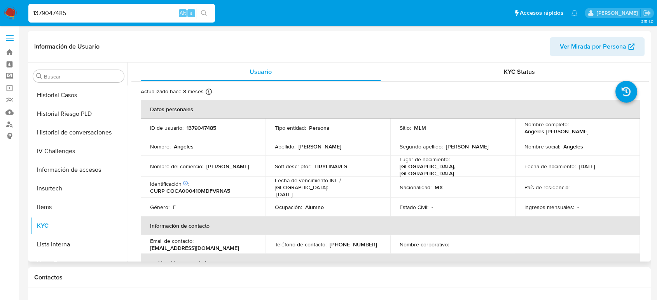
drag, startPoint x: 68, startPoint y: 96, endPoint x: 292, endPoint y: 145, distance: 229.3
click at [68, 96] on button "Historial Casos" at bounding box center [78, 95] width 97 height 19
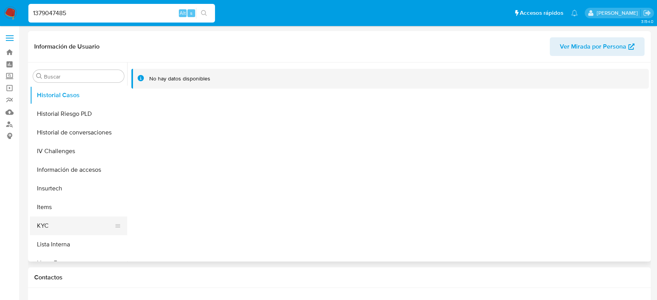
click at [62, 228] on button "KYC" at bounding box center [75, 226] width 91 height 19
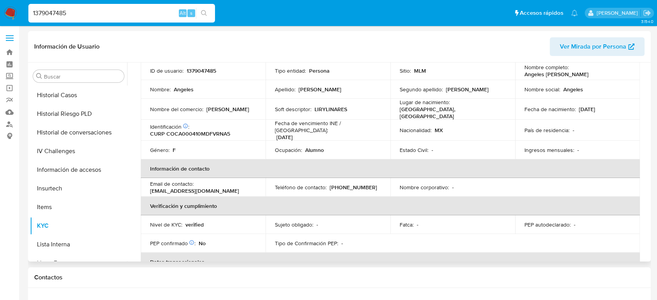
scroll to position [0, 0]
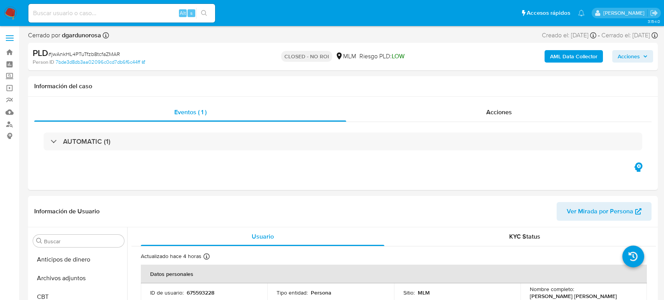
select select "10"
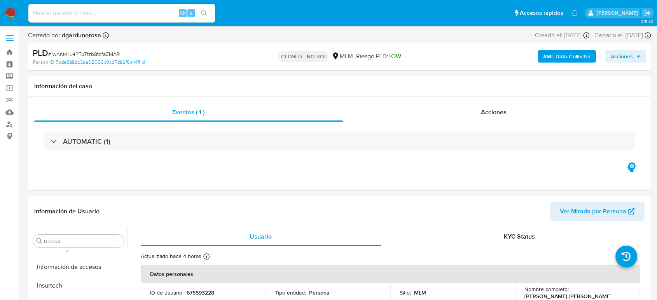
scroll to position [329, 0]
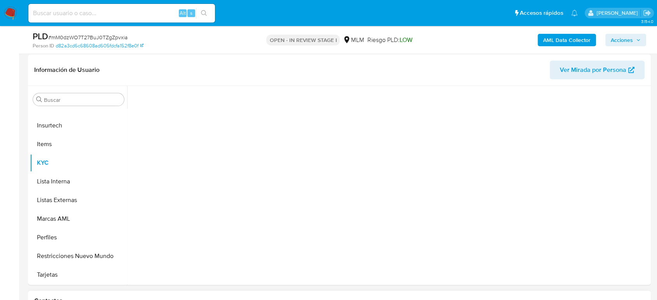
scroll to position [86, 0]
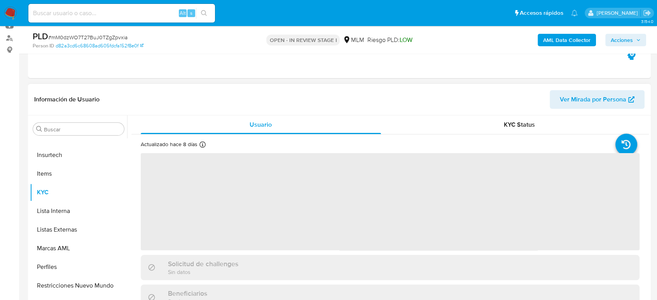
select select "10"
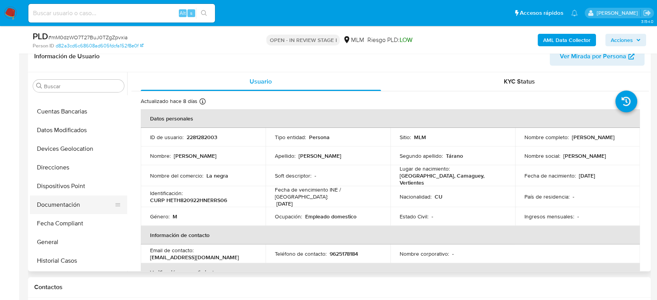
click at [70, 205] on button "Documentación" at bounding box center [75, 205] width 91 height 19
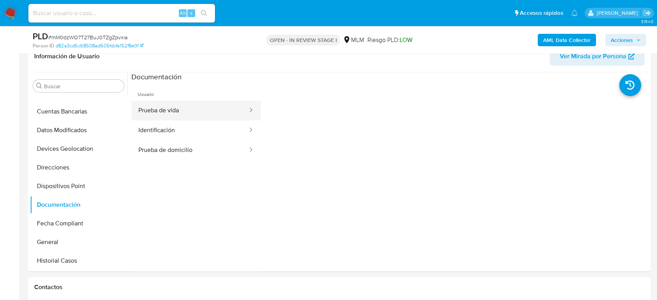
click at [175, 111] on button "Prueba de vida" at bounding box center [189, 111] width 117 height 20
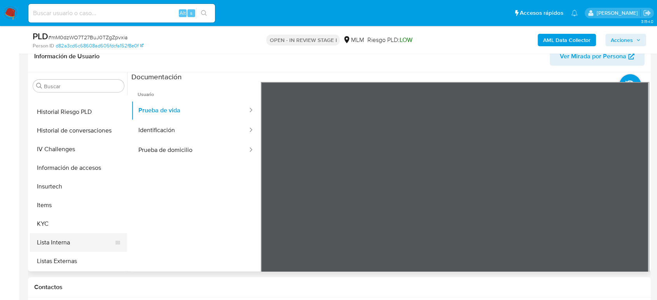
scroll to position [259, 0]
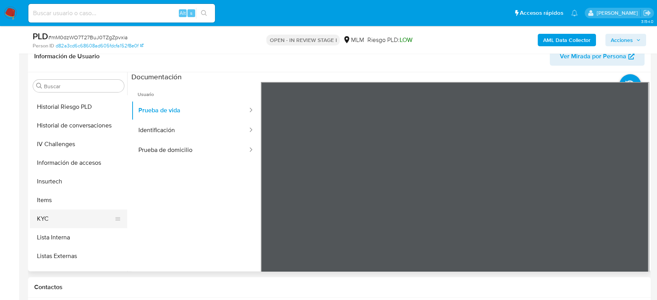
click at [49, 221] on button "KYC" at bounding box center [75, 219] width 91 height 19
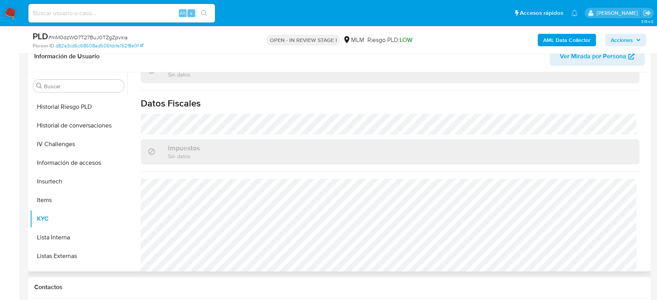
scroll to position [489, 0]
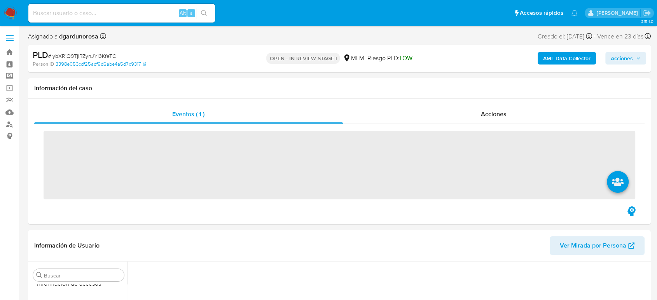
scroll to position [329, 0]
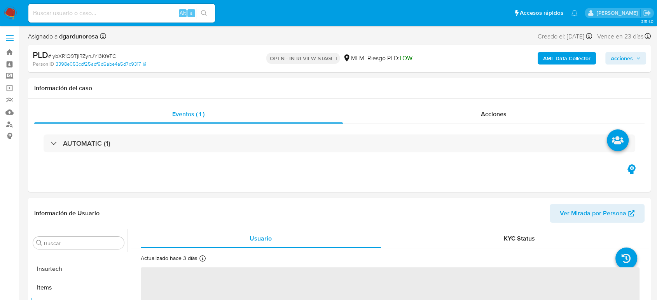
select select "10"
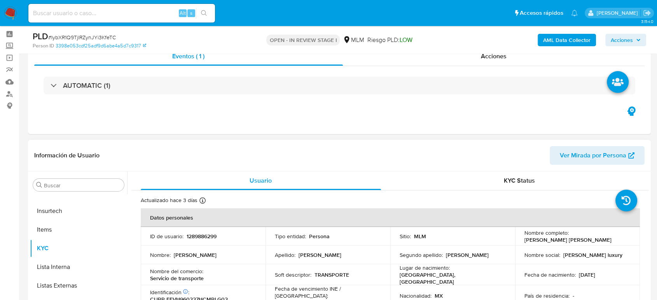
scroll to position [86, 0]
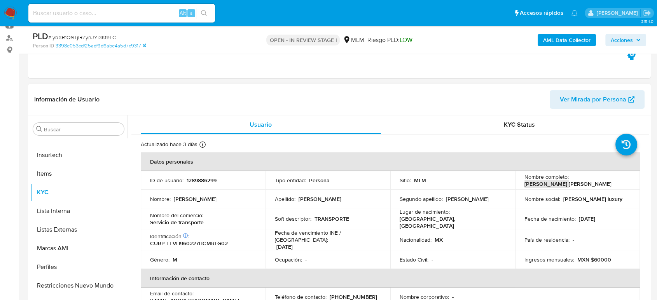
drag, startPoint x: 522, startPoint y: 187, endPoint x: 563, endPoint y: 186, distance: 41.7
click at [563, 186] on td "Nombre completo : Hugo Fernandez Villalobos" at bounding box center [577, 180] width 125 height 19
click at [195, 178] on p "1289886299" at bounding box center [202, 180] width 30 height 7
copy p "1289886299"
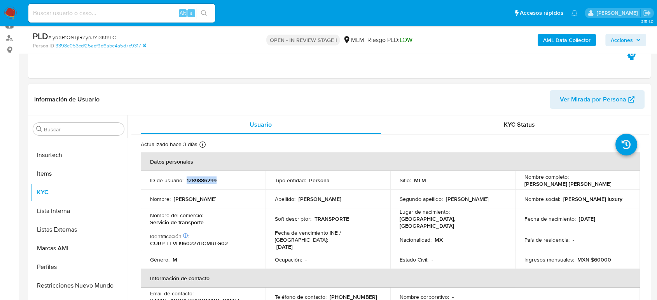
click at [385, 226] on td "Soft descriptor : TRANSPORTE" at bounding box center [328, 219] width 125 height 21
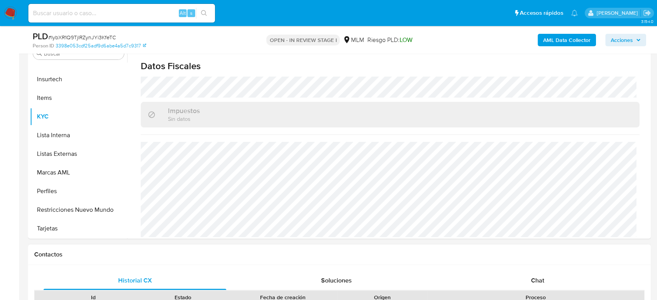
scroll to position [130, 0]
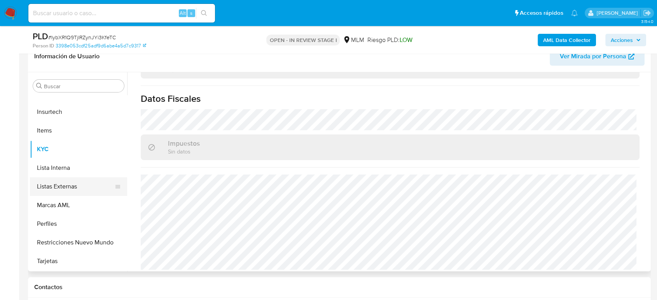
drag, startPoint x: 79, startPoint y: 185, endPoint x: 98, endPoint y: 202, distance: 25.6
click at [79, 185] on button "Listas Externas" at bounding box center [78, 186] width 97 height 19
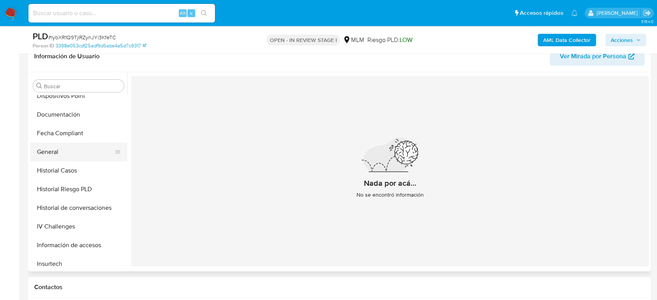
scroll to position [156, 0]
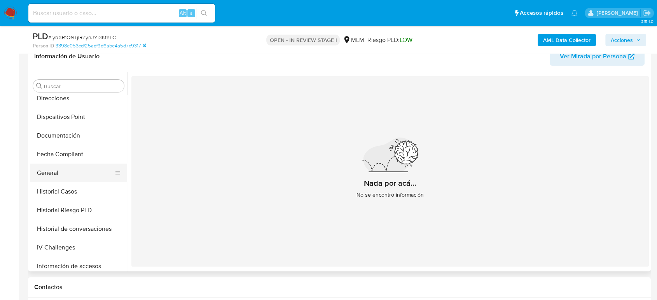
click at [53, 176] on button "General" at bounding box center [75, 173] width 91 height 19
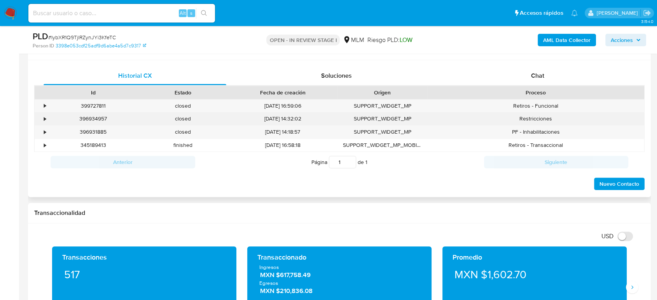
scroll to position [432, 0]
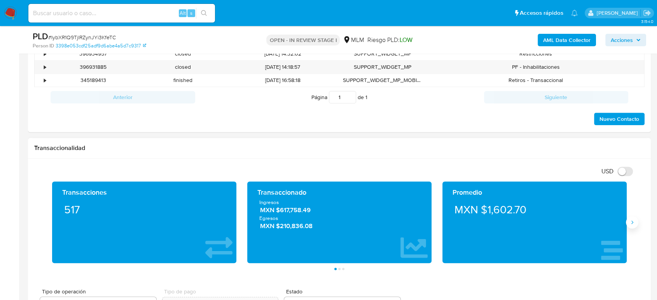
click at [631, 223] on icon "Siguiente" at bounding box center [632, 222] width 6 height 6
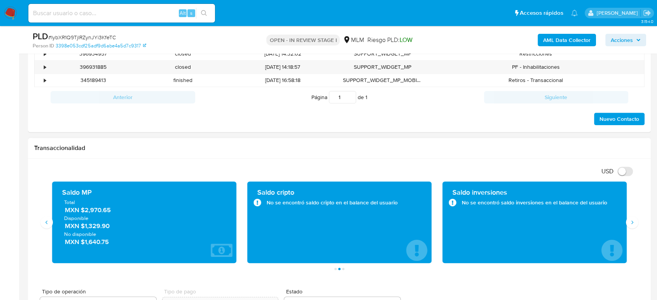
drag, startPoint x: 114, startPoint y: 212, endPoint x: 79, endPoint y: 212, distance: 35.4
click at [79, 212] on span "MXN $2,970.65" at bounding box center [144, 210] width 159 height 9
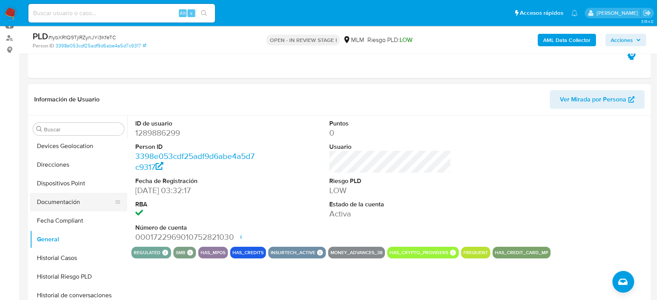
scroll to position [69, 0]
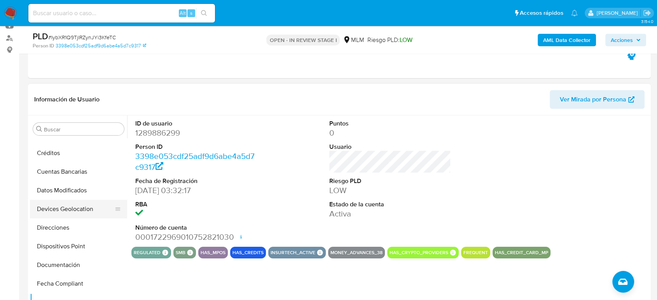
click at [71, 208] on button "Devices Geolocation" at bounding box center [75, 209] width 91 height 19
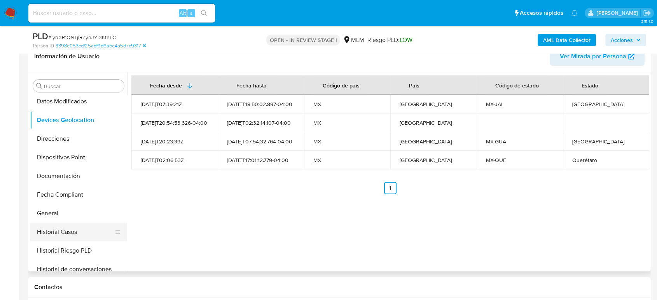
scroll to position [173, 0]
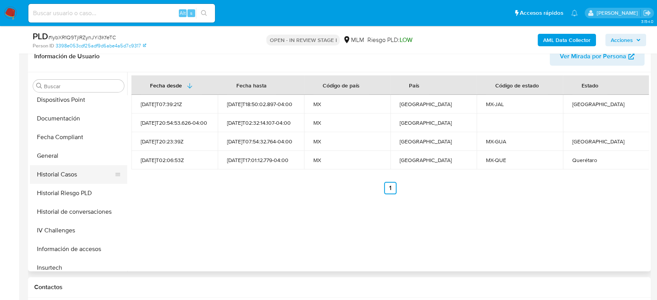
click at [71, 177] on button "Historial Casos" at bounding box center [75, 174] width 91 height 19
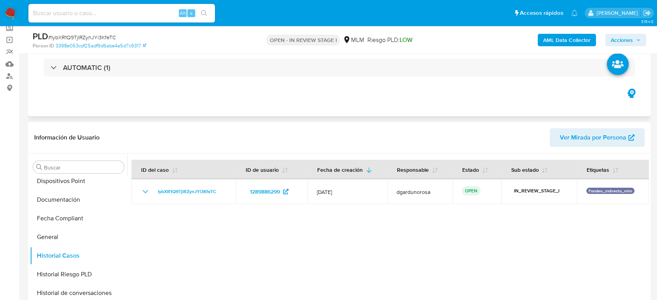
scroll to position [43, 0]
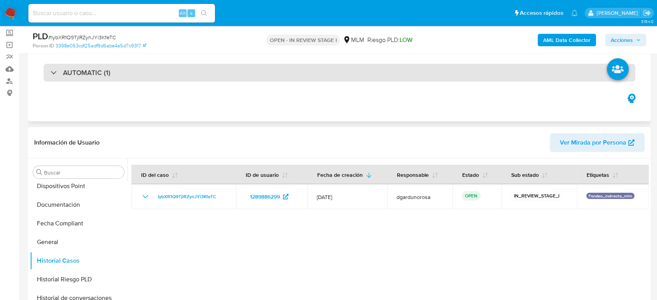
click at [165, 77] on div "AUTOMATIC (1)" at bounding box center [340, 73] width 592 height 18
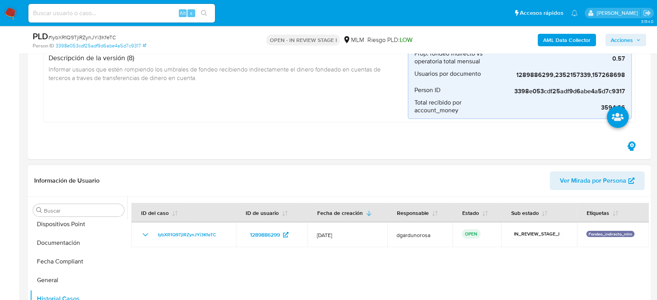
scroll to position [216, 0]
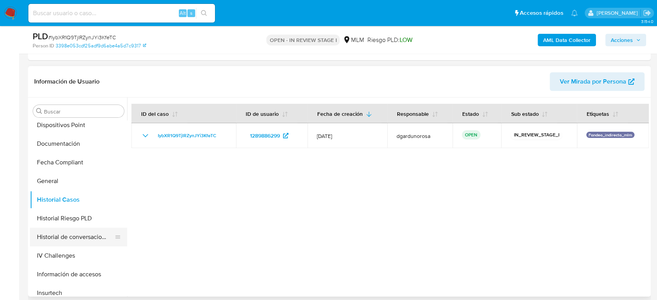
click at [71, 238] on button "Historial de conversaciones" at bounding box center [75, 237] width 91 height 19
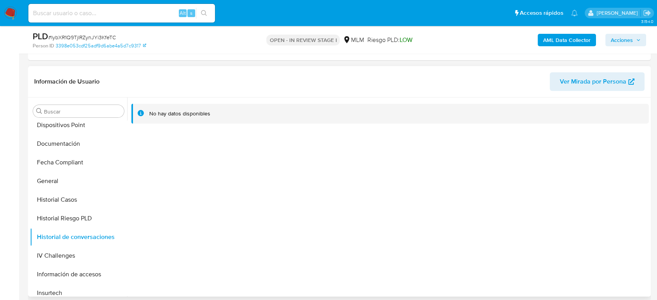
scroll to position [329, 0]
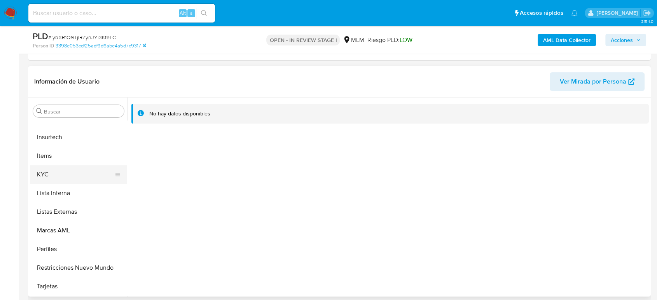
click at [54, 179] on button "KYC" at bounding box center [75, 174] width 91 height 19
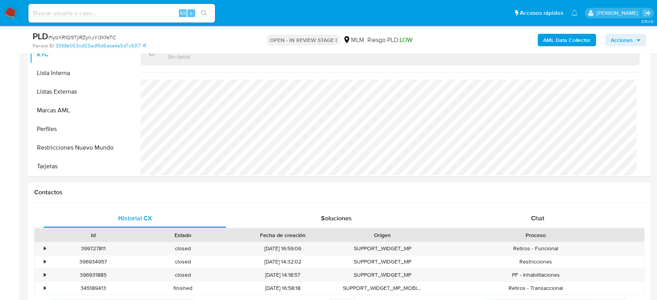
scroll to position [605, 0]
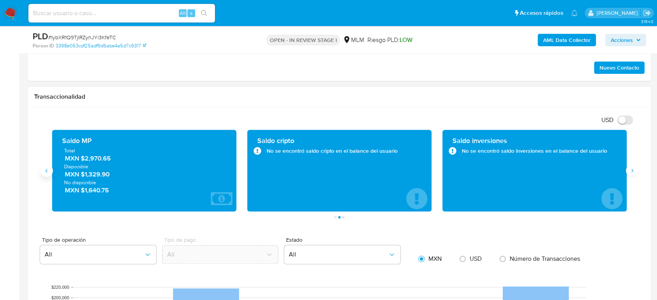
click at [47, 173] on icon "Anterior" at bounding box center [47, 171] width 6 height 6
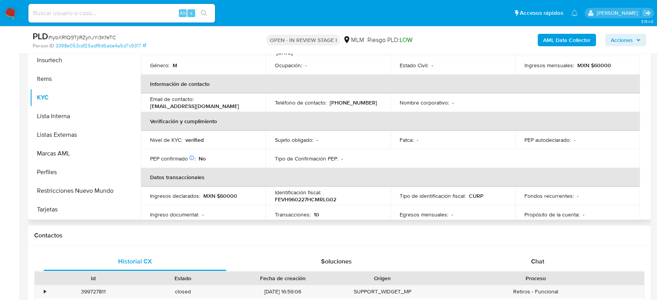
scroll to position [92, 0]
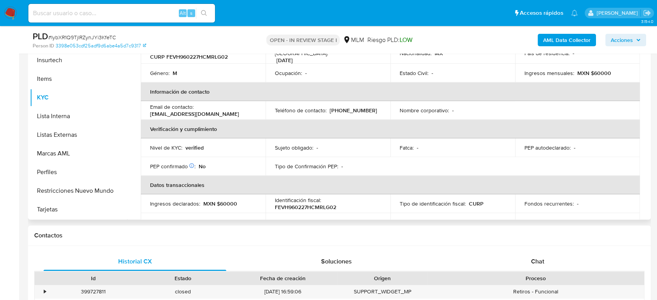
click at [343, 107] on p "(33) 28410141" at bounding box center [353, 110] width 47 height 7
copy p "28410141"
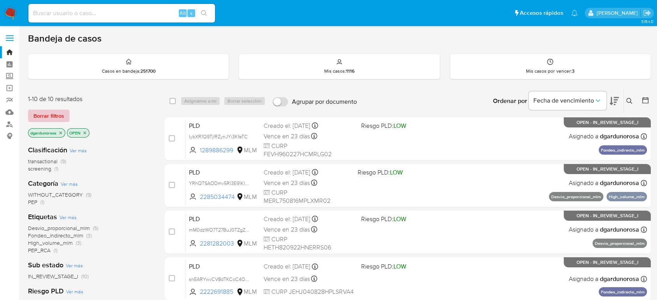
click at [63, 116] on span "Borrar filtros" at bounding box center [48, 115] width 31 height 11
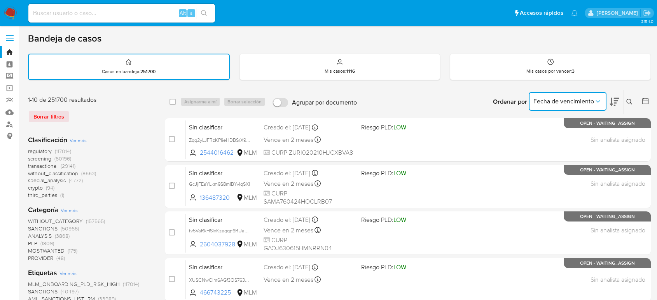
click at [601, 102] on icon "Ordenar por" at bounding box center [598, 102] width 8 height 8
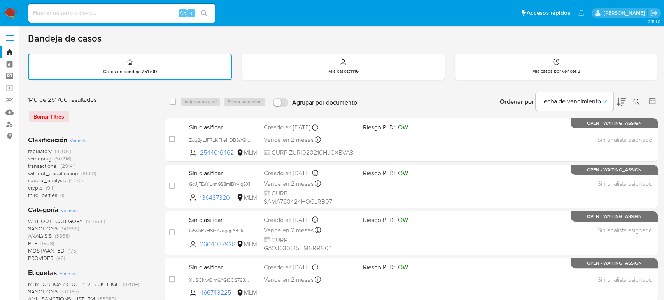
click at [649, 98] on icon at bounding box center [652, 101] width 6 height 6
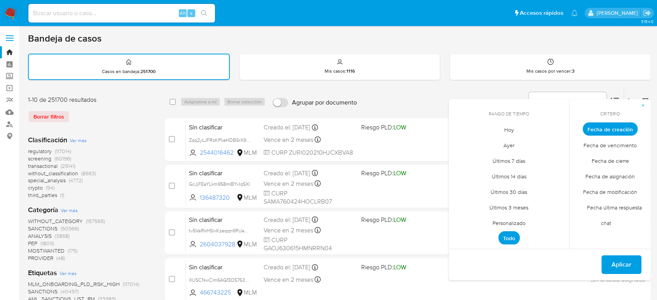
click at [622, 145] on span "Fecha de vencimiento" at bounding box center [611, 145] width 70 height 16
click at [509, 217] on span "Personalizado" at bounding box center [509, 223] width 49 height 16
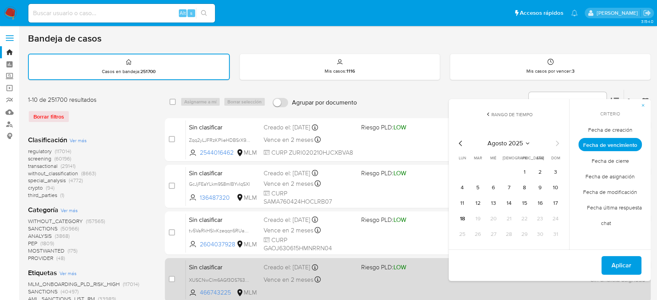
click at [539, 289] on div "Sin clasificar XUSCNwCIm6AGf3OS763QYtOu 466743225 MLM Riesgo PLD: LOW Creado el…" at bounding box center [416, 279] width 461 height 39
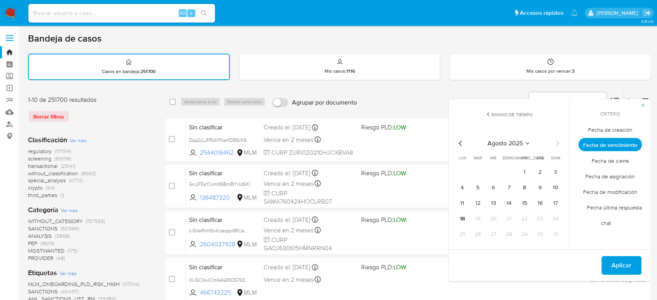
click at [634, 268] on button "Aplicar" at bounding box center [622, 265] width 40 height 19
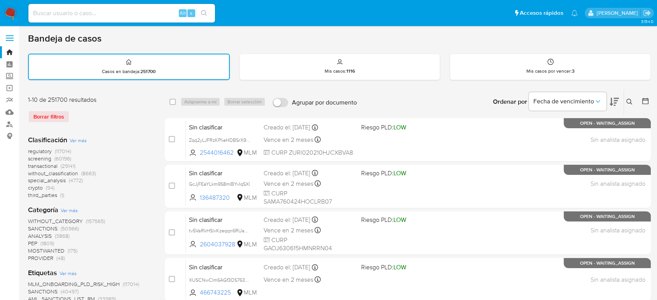
click at [617, 104] on icon at bounding box center [614, 101] width 9 height 9
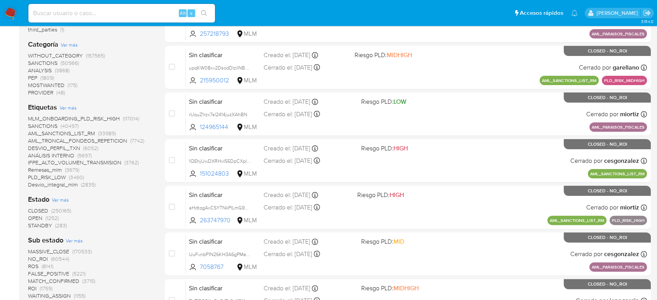
scroll to position [216, 0]
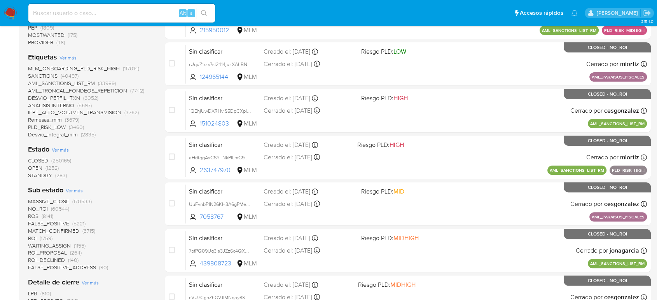
click at [33, 168] on span "OPEN" at bounding box center [35, 168] width 14 height 8
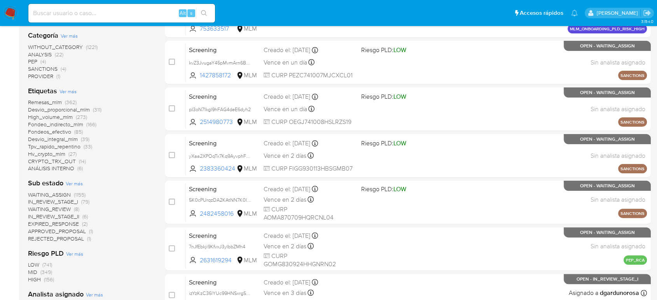
scroll to position [184, 0]
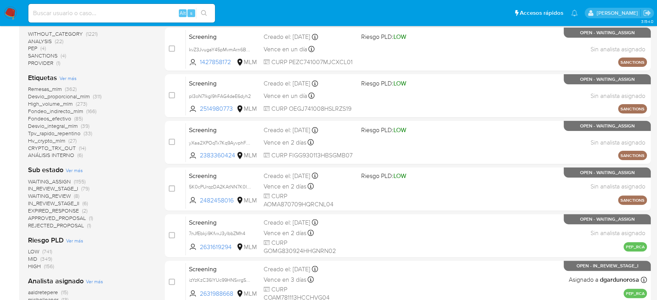
click at [61, 196] on span "WAITING_REVIEW" at bounding box center [49, 196] width 43 height 8
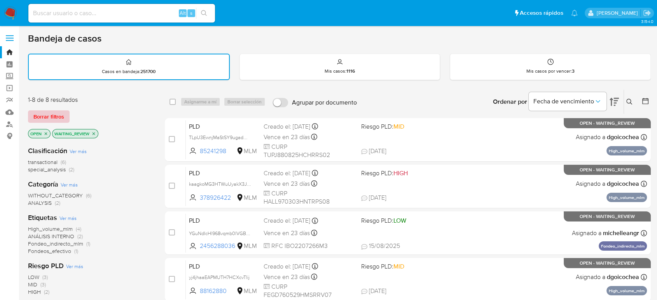
click at [53, 116] on span "Borrar filtros" at bounding box center [48, 116] width 31 height 11
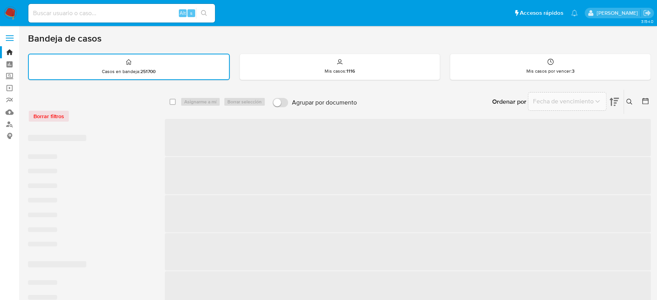
click at [647, 100] on icon at bounding box center [646, 101] width 8 height 8
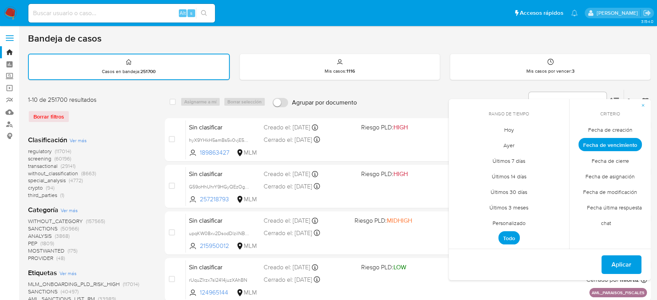
click at [515, 223] on span "Personalizado" at bounding box center [509, 223] width 49 height 16
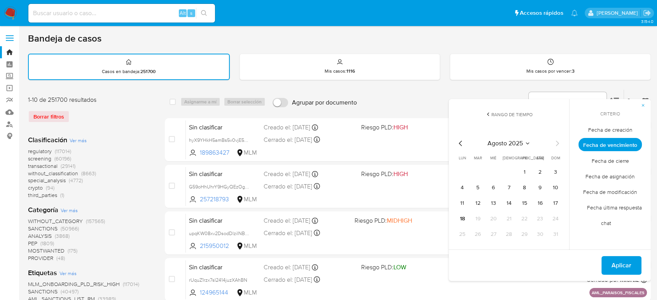
click at [626, 127] on span "Fecha de creación" at bounding box center [610, 130] width 61 height 16
click at [463, 145] on icon "Mes anterior" at bounding box center [460, 143] width 9 height 9
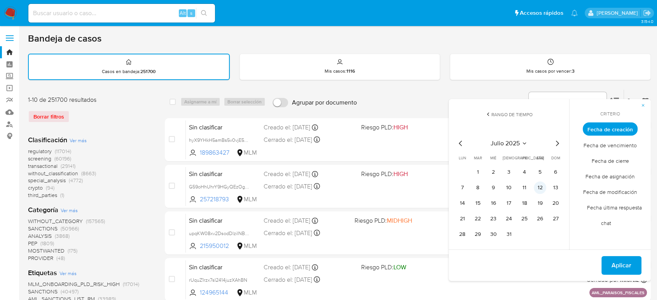
click at [540, 191] on button "12" at bounding box center [540, 188] width 12 height 12
click at [631, 266] on span "Aplicar" at bounding box center [622, 265] width 20 height 17
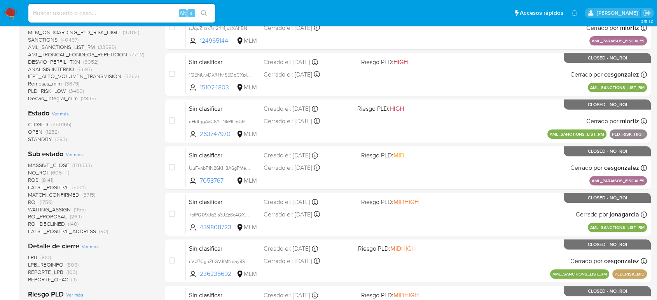
scroll to position [302, 0]
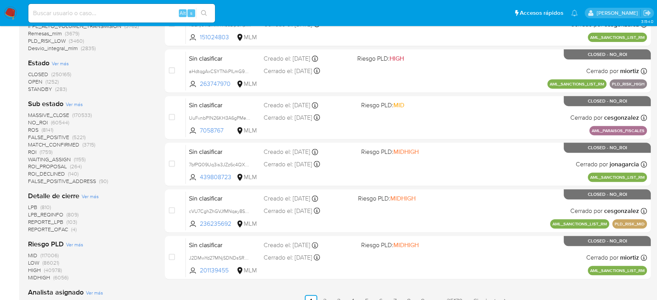
click at [37, 73] on span "CLOSED" at bounding box center [38, 74] width 20 height 8
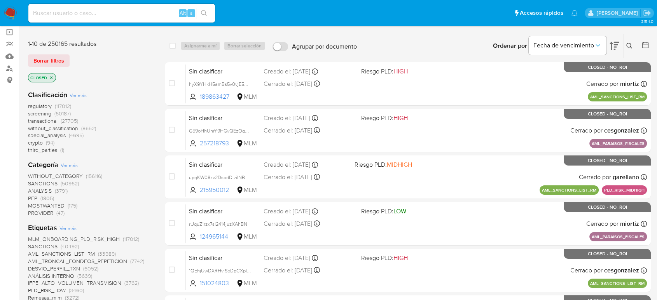
scroll to position [43, 0]
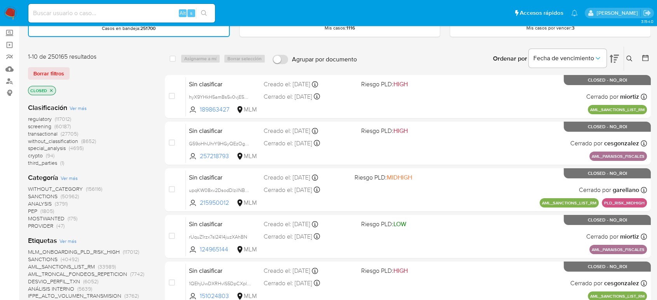
click at [52, 90] on icon "close-filter" at bounding box center [51, 90] width 5 height 5
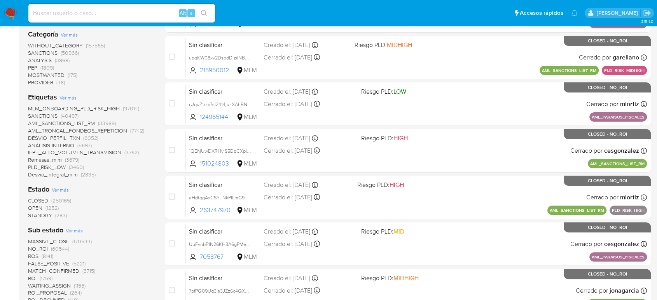
scroll to position [173, 0]
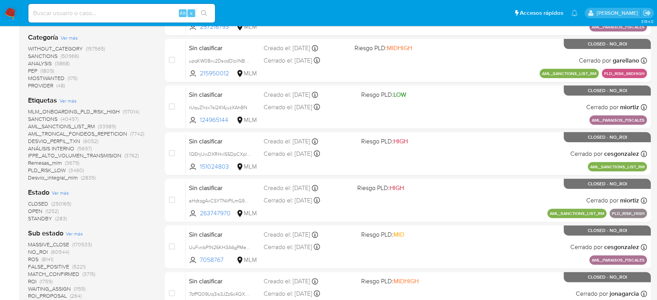
click at [40, 211] on span "OPEN" at bounding box center [35, 211] width 14 height 8
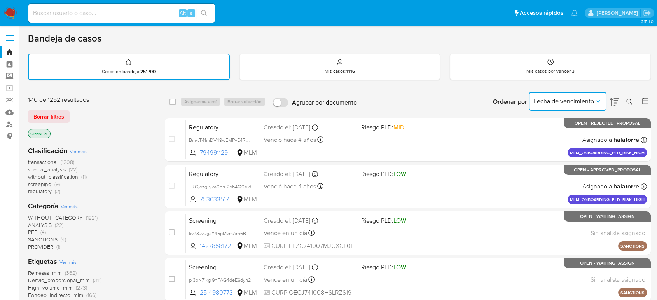
click at [599, 99] on icon "Ordenar por" at bounding box center [598, 102] width 8 height 8
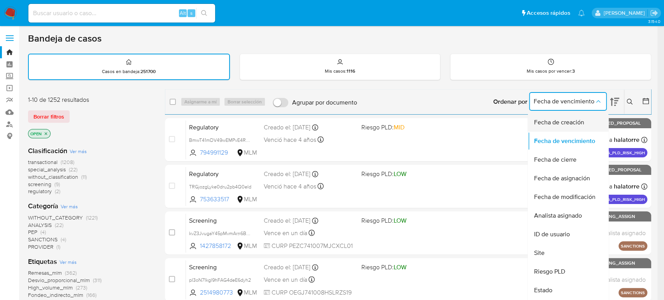
click at [571, 125] on span "Fecha de creación" at bounding box center [559, 123] width 50 height 8
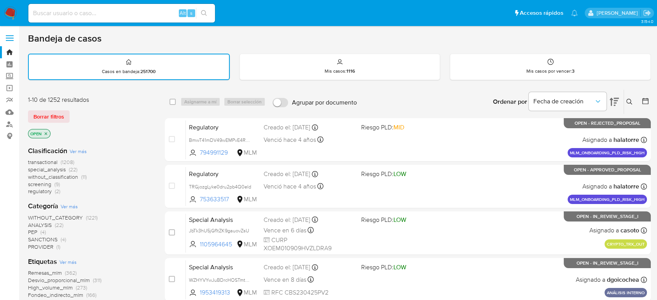
click at [647, 99] on icon at bounding box center [646, 101] width 8 height 8
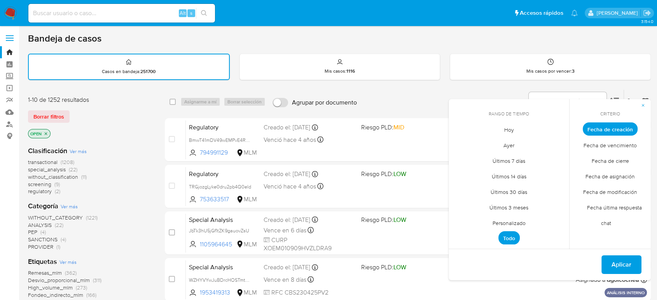
click at [510, 237] on span "Todo" at bounding box center [509, 237] width 21 height 13
click at [510, 220] on span "Personalizado" at bounding box center [509, 223] width 49 height 16
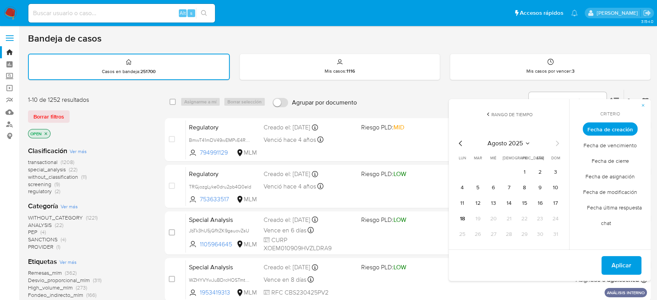
click at [459, 139] on icon "Mes anterior" at bounding box center [460, 143] width 9 height 9
click at [529, 189] on button "11" at bounding box center [525, 188] width 12 height 12
click at [542, 187] on button "12" at bounding box center [540, 188] width 12 height 12
click at [464, 203] on button "14" at bounding box center [462, 203] width 12 height 12
click at [541, 187] on button "12" at bounding box center [540, 188] width 12 height 12
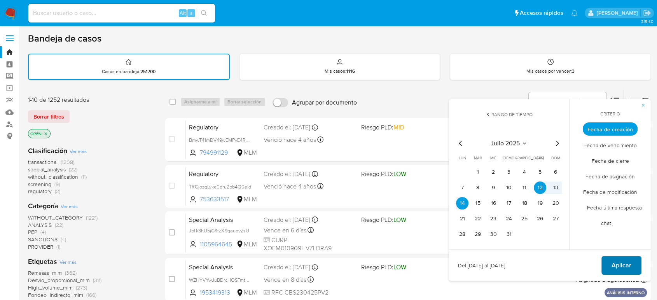
click at [631, 268] on span "Aplicar" at bounding box center [622, 265] width 20 height 17
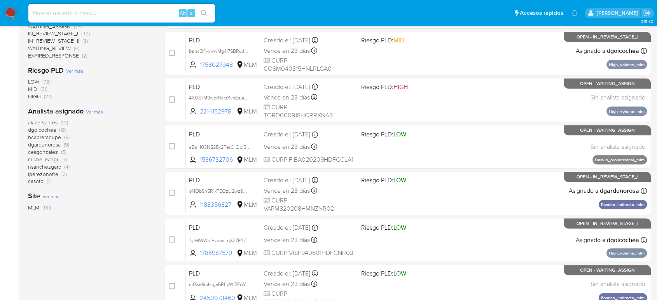
scroll to position [314, 0]
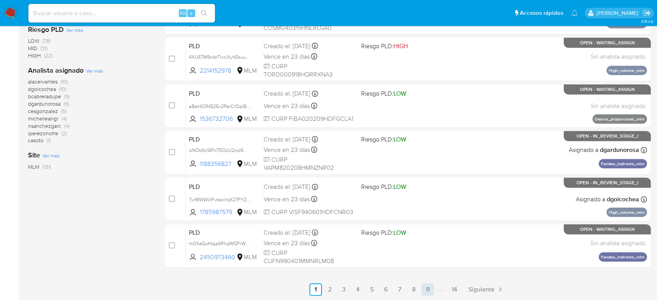
click at [426, 289] on link "9" at bounding box center [428, 290] width 12 height 12
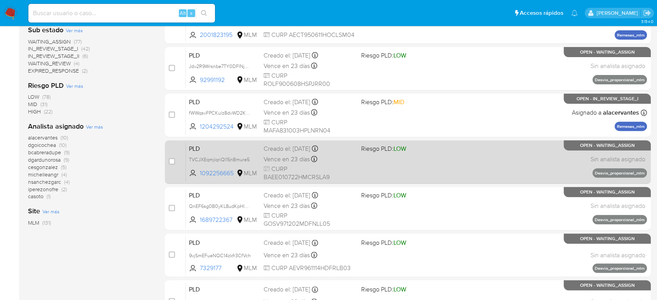
scroll to position [314, 0]
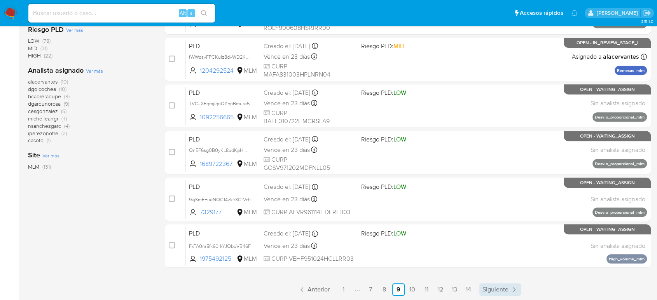
click at [495, 290] on span "Siguiente" at bounding box center [496, 290] width 26 height 6
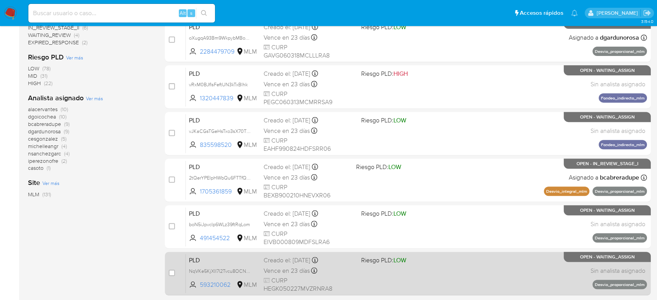
scroll to position [314, 0]
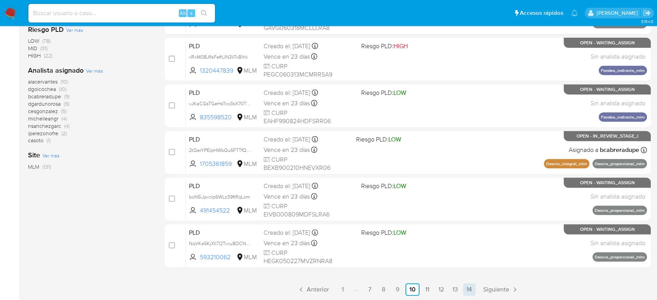
click at [463, 293] on link "14" at bounding box center [469, 290] width 12 height 12
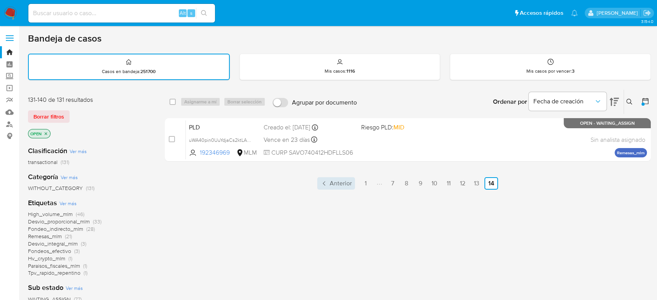
click at [332, 183] on span "Anterior" at bounding box center [341, 183] width 22 height 6
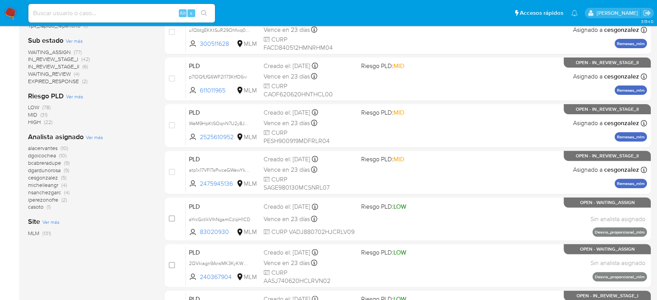
scroll to position [314, 0]
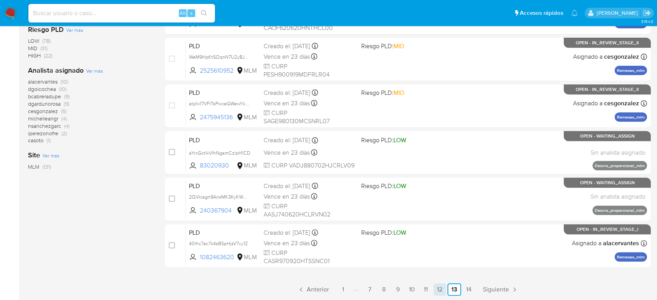
click at [441, 293] on link "12" at bounding box center [440, 290] width 12 height 12
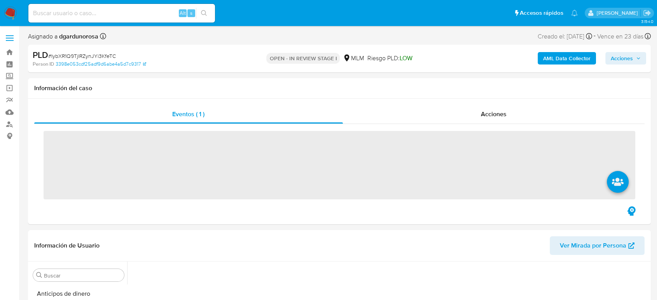
scroll to position [329, 0]
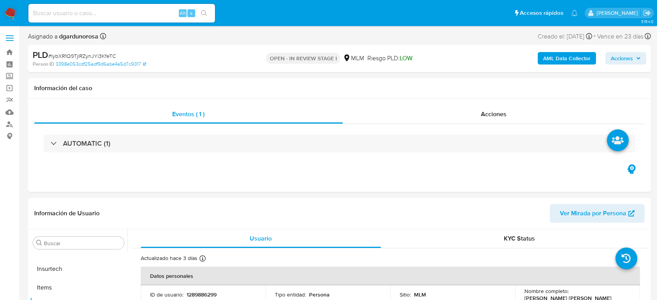
select select "10"
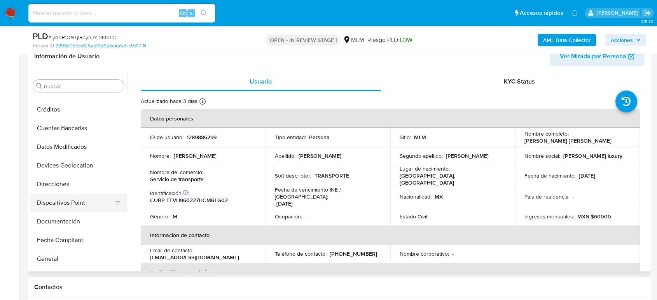
scroll to position [69, 0]
click at [72, 226] on button "Documentación" at bounding box center [75, 222] width 91 height 19
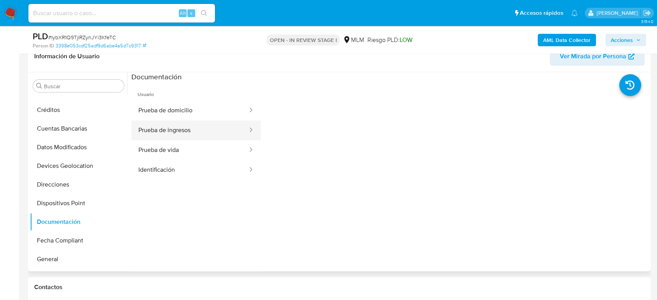
click at [199, 134] on button "Prueba de ingresos" at bounding box center [189, 131] width 117 height 20
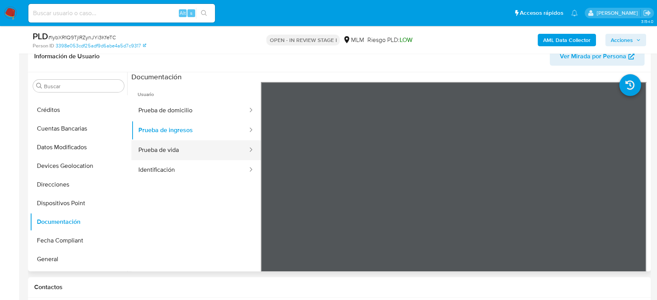
click at [174, 155] on button "Prueba de vida" at bounding box center [189, 150] width 117 height 20
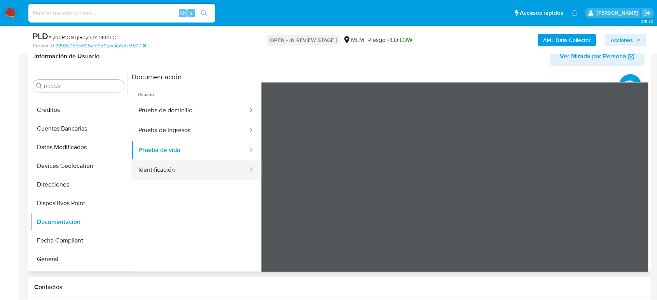
click at [194, 168] on button "Identificación" at bounding box center [189, 170] width 117 height 20
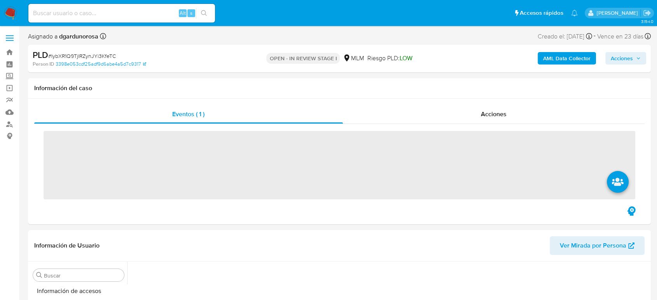
scroll to position [329, 0]
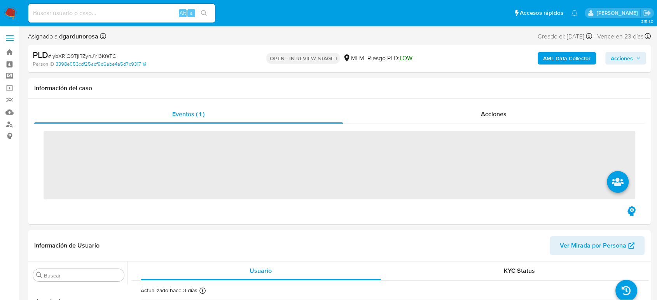
click at [130, 18] on div "Alt s" at bounding box center [121, 13] width 187 height 19
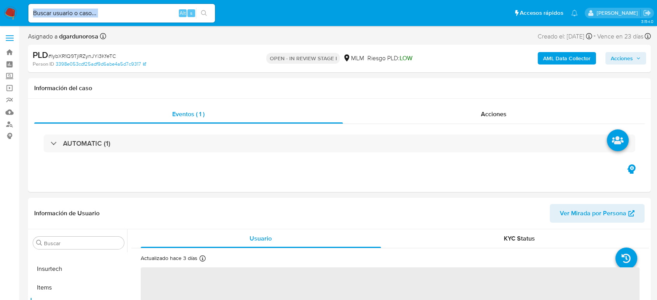
click at [132, 7] on div "Alt s" at bounding box center [121, 13] width 187 height 19
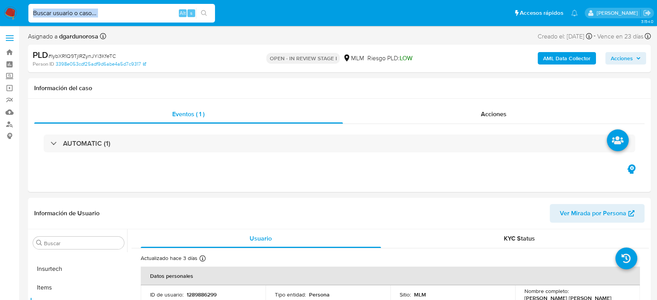
click at [131, 14] on input at bounding box center [121, 13] width 187 height 10
paste input "695457499"
type input "695457499"
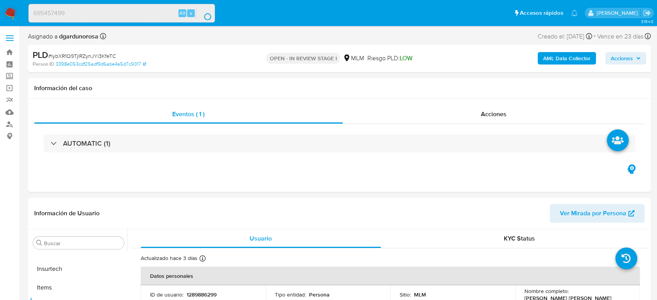
select select "10"
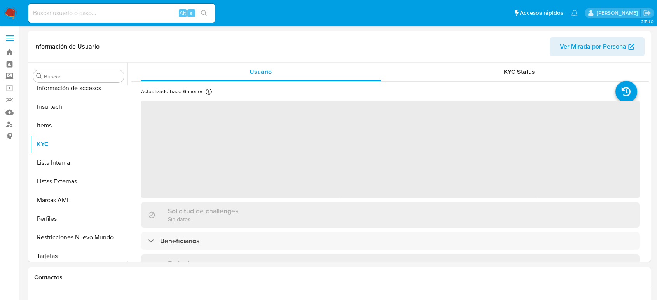
scroll to position [329, 0]
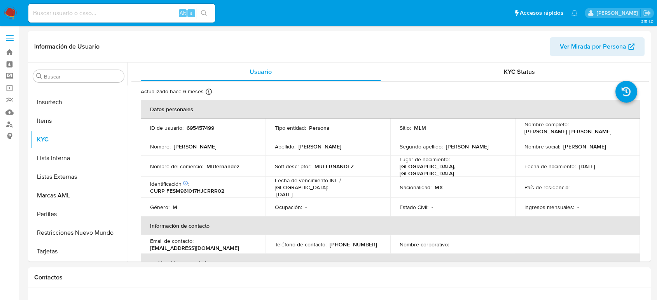
select select "10"
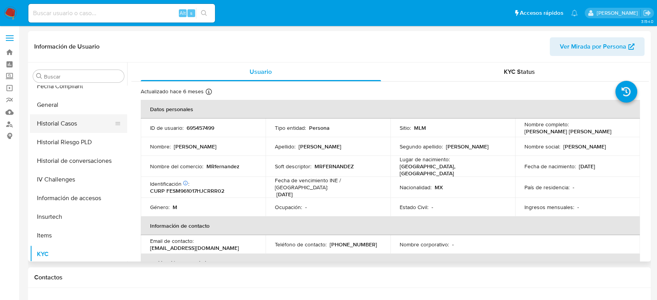
scroll to position [199, 0]
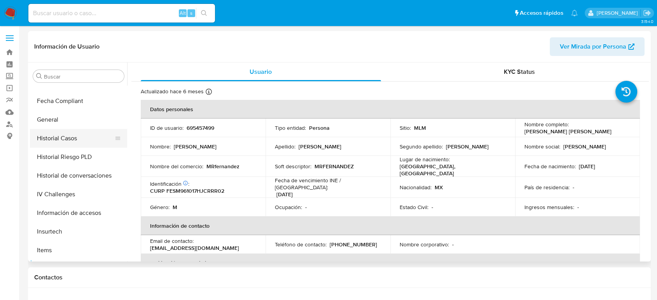
click at [69, 135] on button "Historial Casos" at bounding box center [75, 138] width 91 height 19
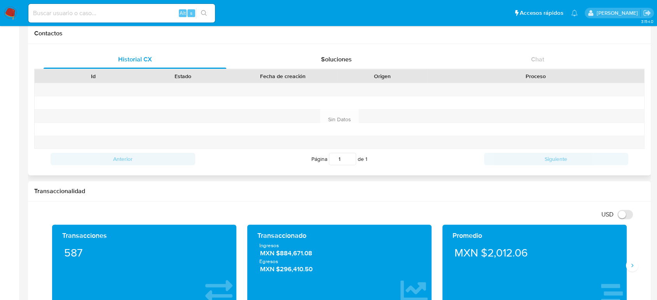
scroll to position [259, 0]
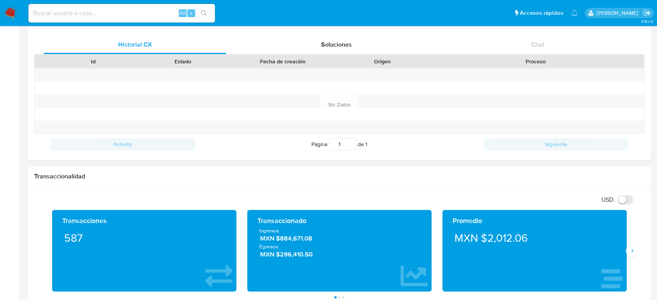
click at [81, 15] on input at bounding box center [121, 13] width 187 height 10
paste input "205486427"
type input "205486427"
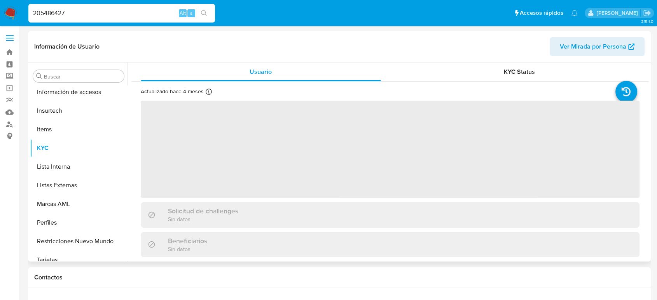
scroll to position [329, 0]
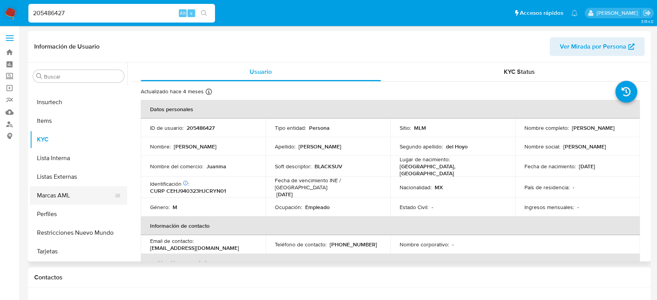
select select "10"
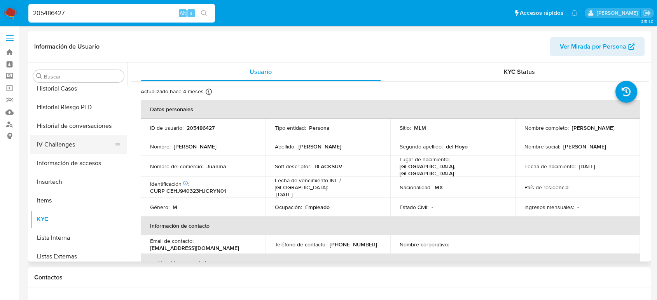
scroll to position [242, 0]
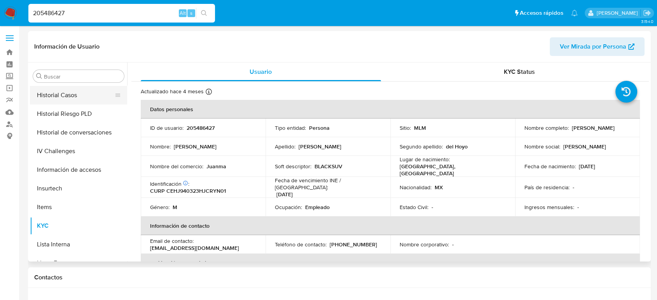
click at [69, 97] on button "Historial Casos" at bounding box center [75, 95] width 91 height 19
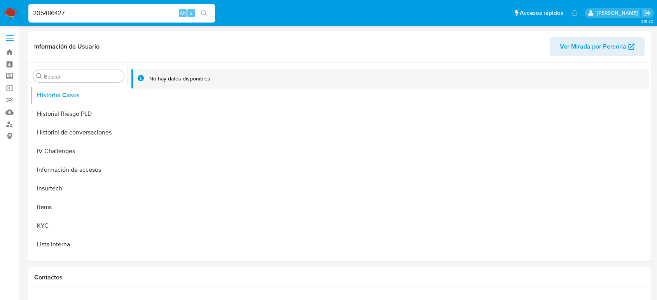
click at [59, 14] on input "205486427" at bounding box center [121, 13] width 187 height 10
paste input "695457499"
type input "695457499"
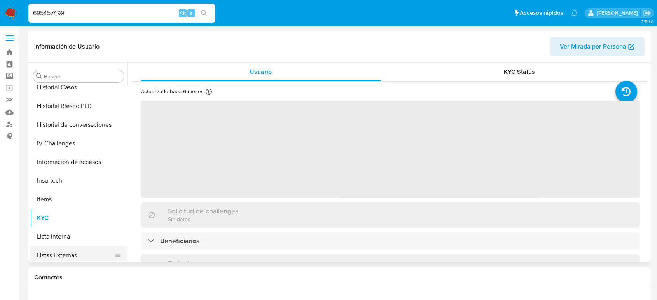
scroll to position [199, 0]
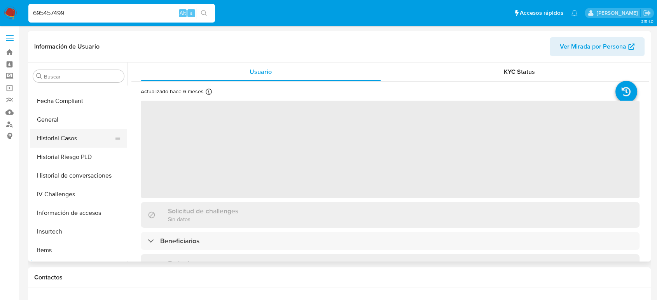
select select "10"
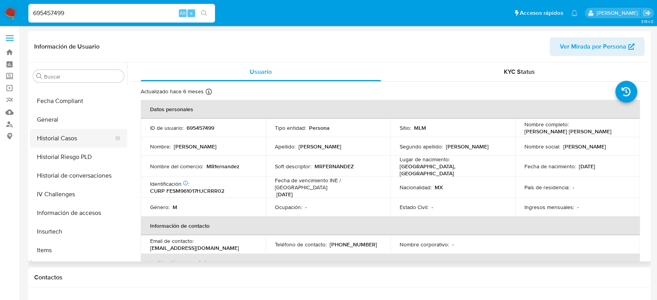
click at [62, 139] on button "Historial Casos" at bounding box center [75, 138] width 91 height 19
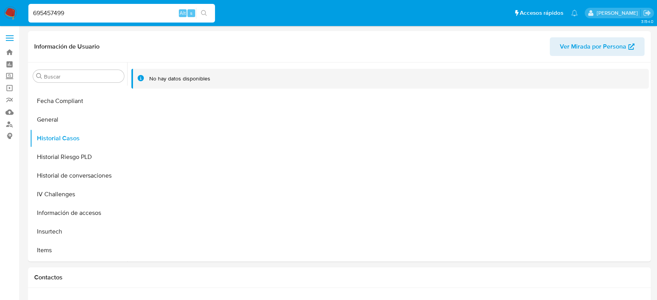
click at [56, 10] on input "695457499" at bounding box center [121, 13] width 187 height 10
paste input "43624910"
type input "436249109"
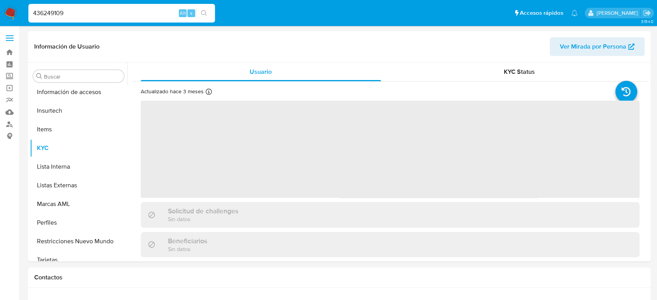
scroll to position [329, 0]
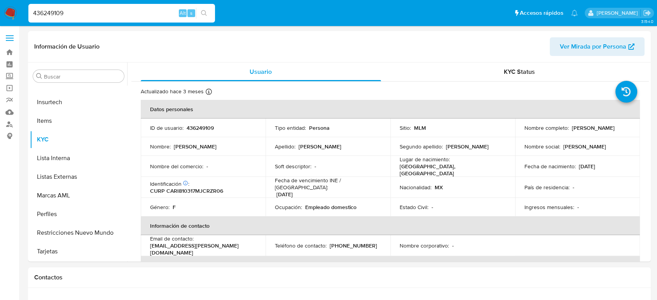
select select "10"
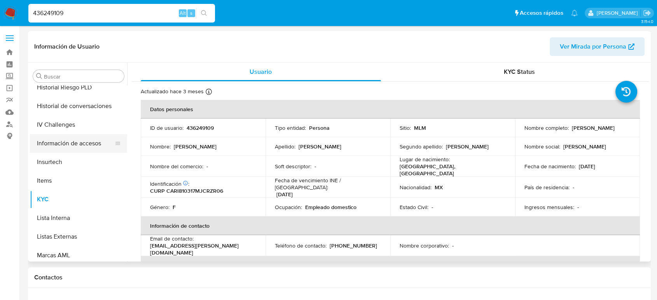
scroll to position [242, 0]
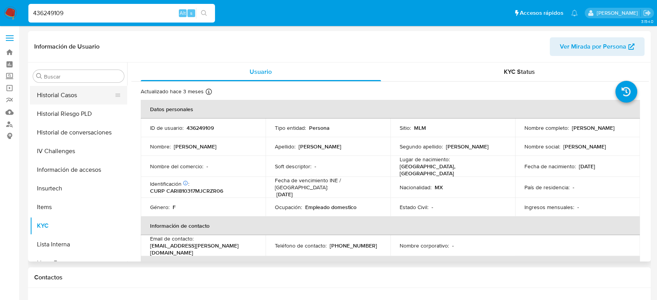
click at [68, 95] on button "Historial Casos" at bounding box center [75, 95] width 91 height 19
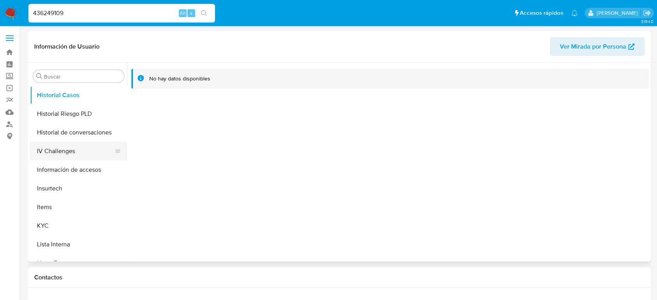
click at [89, 154] on button "IV Challenges" at bounding box center [75, 151] width 91 height 19
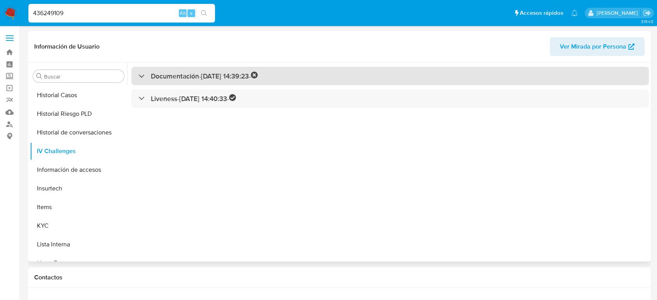
click at [139, 77] on div "Documentación - 16/11/2022 14:39:23 -" at bounding box center [197, 76] width 119 height 9
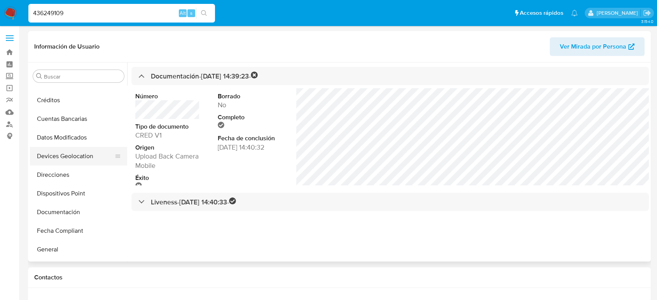
scroll to position [26, 0]
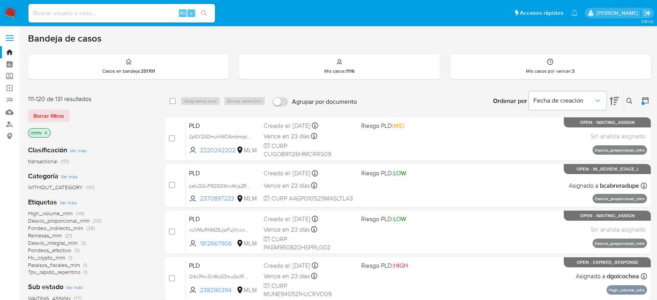
click at [631, 98] on icon at bounding box center [630, 101] width 6 height 6
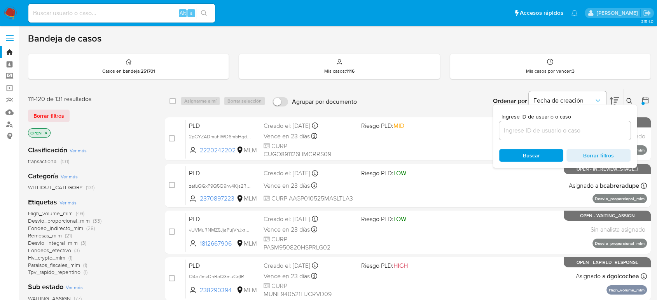
click at [584, 132] on input at bounding box center [564, 131] width 131 height 10
type input "1289886299"
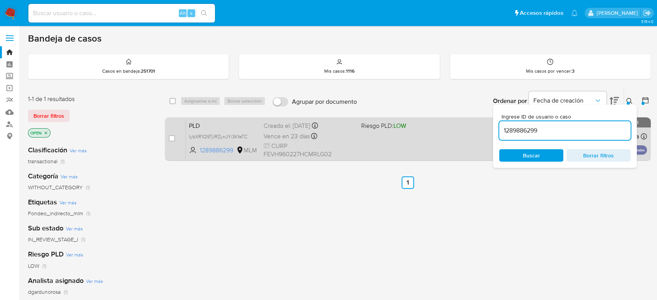
click at [414, 144] on div "PLD IybXR1Q9TjlRZynJYi3KfeTC 1289886299 MLM Riesgo PLD: LOW Creado el: 12/07/20…" at bounding box center [416, 138] width 461 height 39
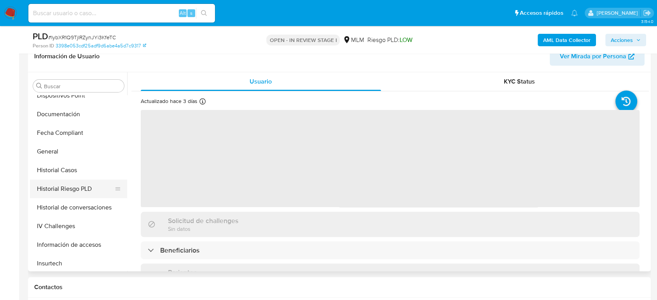
scroll to position [156, 0]
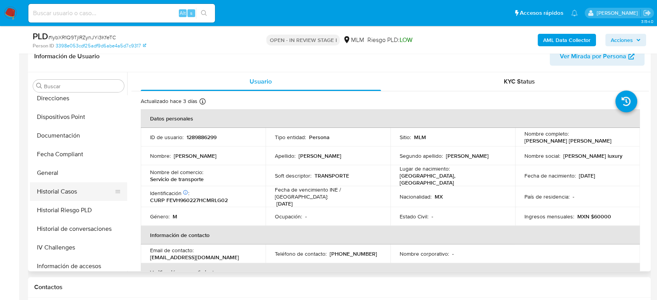
click at [66, 189] on button "Historial Casos" at bounding box center [75, 191] width 91 height 19
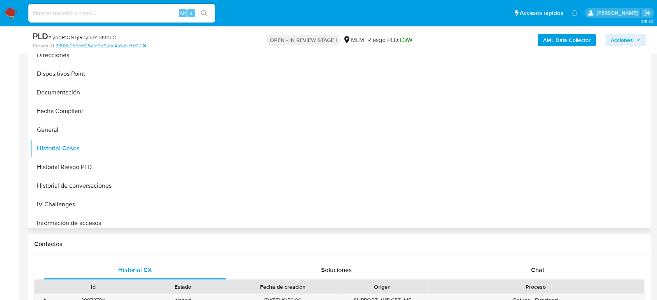
select select "10"
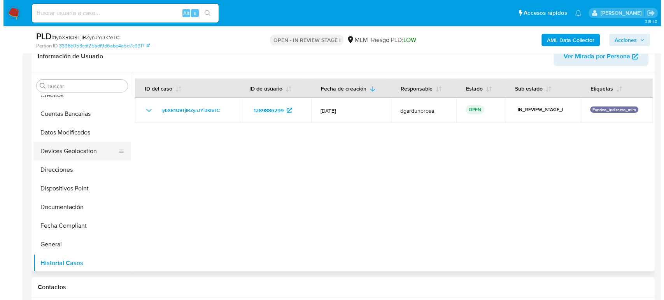
scroll to position [0, 0]
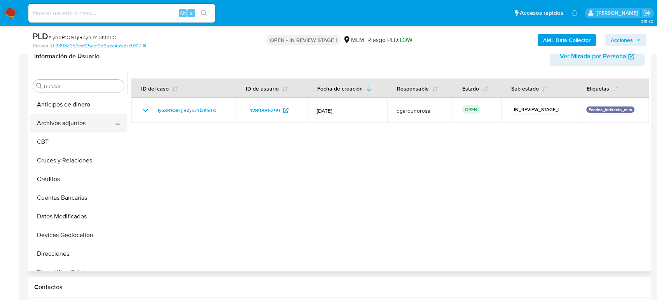
click at [73, 124] on button "Archivos adjuntos" at bounding box center [75, 123] width 91 height 19
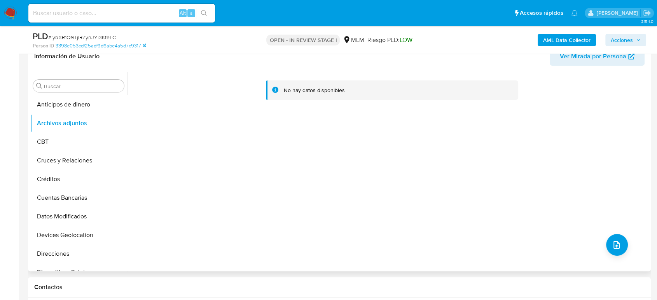
click at [619, 254] on div "No hay datos disponibles" at bounding box center [388, 171] width 522 height 199
click at [611, 249] on button "upload-file" at bounding box center [617, 245] width 22 height 22
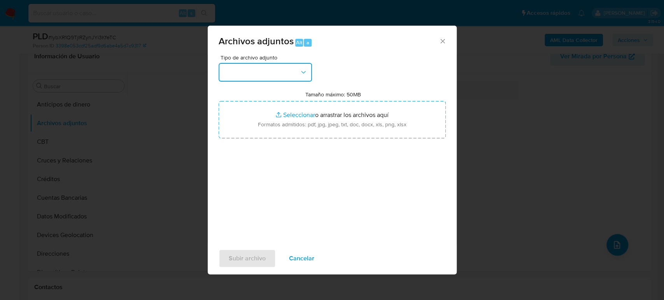
click at [259, 68] on button "button" at bounding box center [265, 72] width 93 height 19
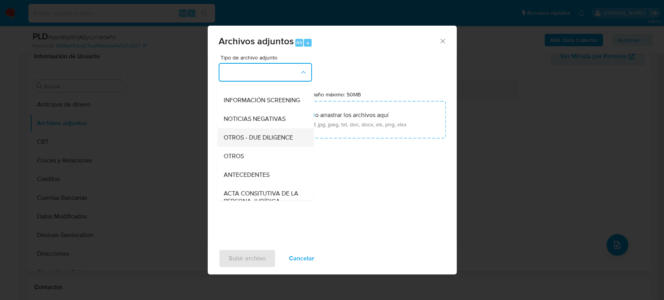
scroll to position [86, 0]
click at [252, 147] on div "OTROS" at bounding box center [262, 137] width 79 height 19
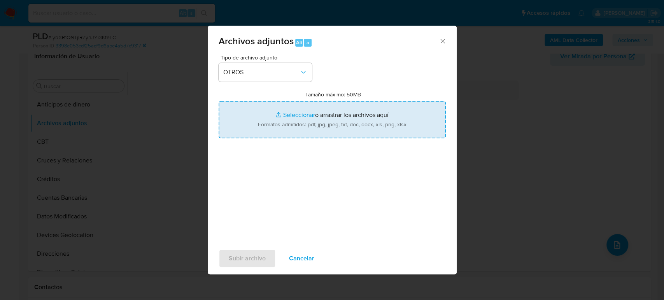
type input "C:\fakepath\1289886299_Hugo Fernandez_Julio2025.pdf"
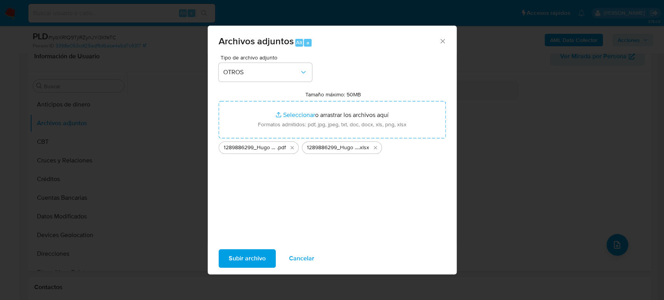
click at [235, 259] on span "Subir archivo" at bounding box center [247, 258] width 37 height 17
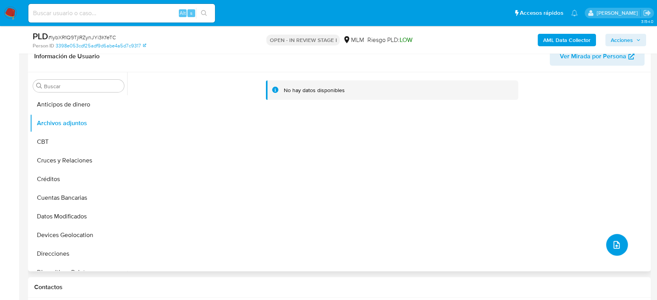
click at [618, 245] on icon "upload-file" at bounding box center [616, 244] width 9 height 9
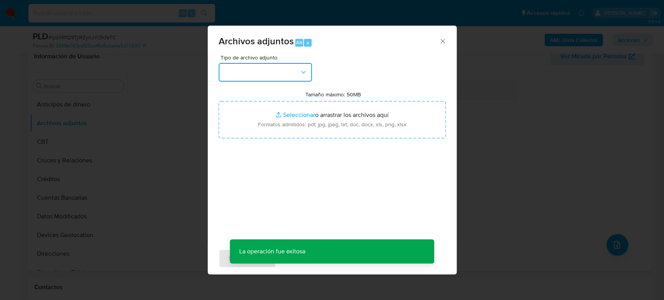
click at [270, 69] on button "button" at bounding box center [265, 72] width 93 height 19
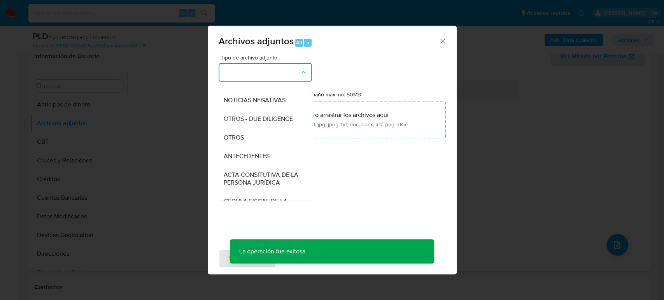
click at [252, 147] on div "OTROS" at bounding box center [262, 137] width 79 height 19
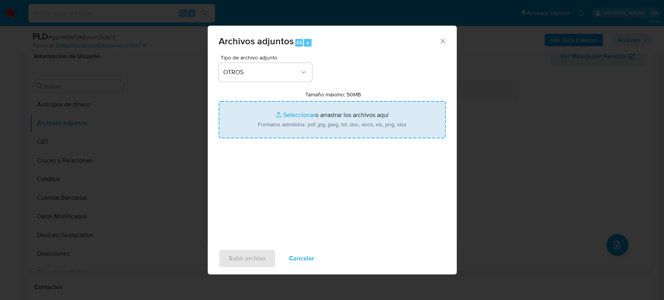
type input "C:\fakepath\1289886299_Hugo Fernandez_Julio2025.pdf"
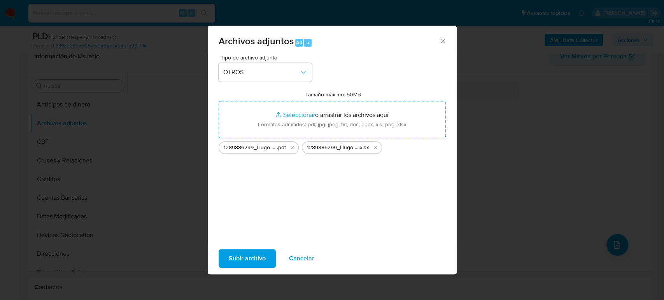
click at [250, 259] on span "Subir archivo" at bounding box center [247, 258] width 37 height 17
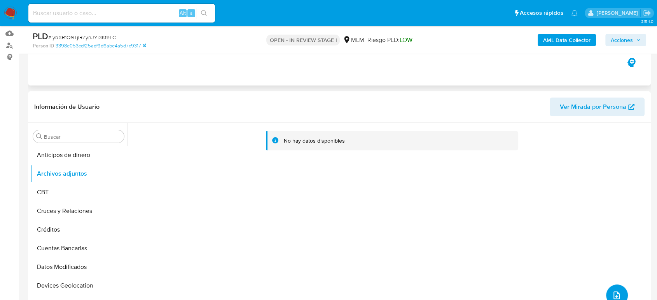
scroll to position [43, 0]
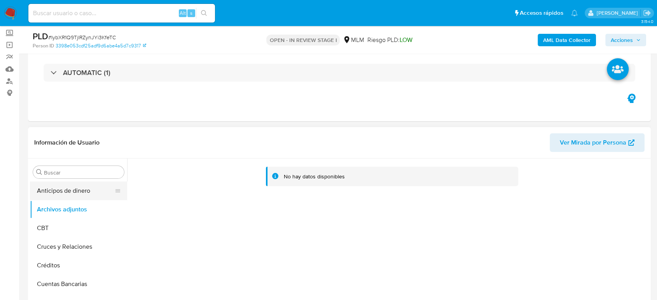
click at [84, 195] on button "Anticipos de dinero" at bounding box center [75, 191] width 91 height 19
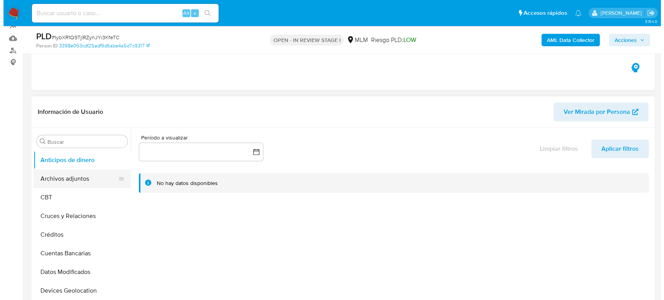
scroll to position [86, 0]
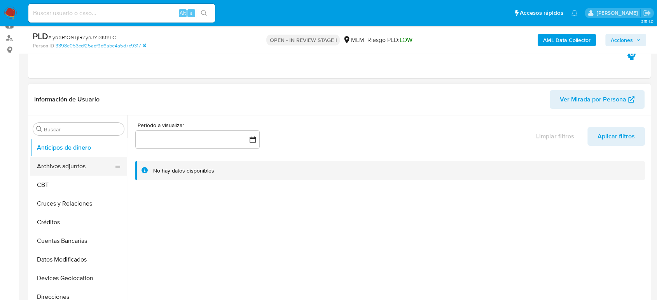
click at [73, 168] on button "Archivos adjuntos" at bounding box center [75, 166] width 91 height 19
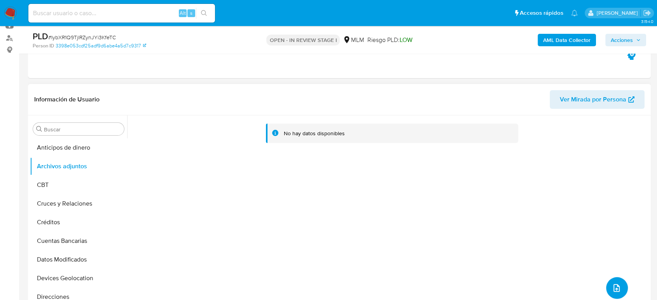
click at [613, 287] on icon "upload-file" at bounding box center [616, 288] width 9 height 9
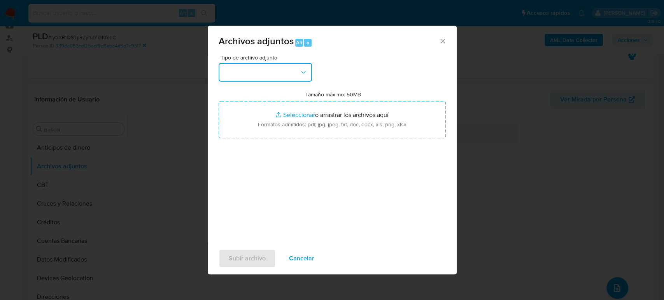
click at [280, 63] on button "button" at bounding box center [265, 72] width 93 height 19
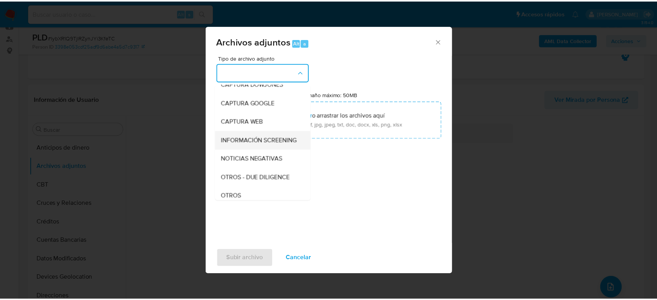
scroll to position [43, 0]
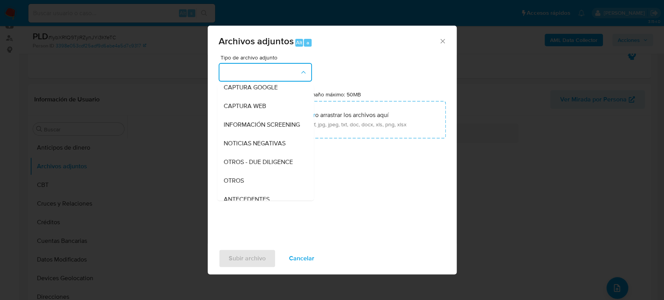
click at [248, 189] on div "OTROS" at bounding box center [262, 181] width 79 height 19
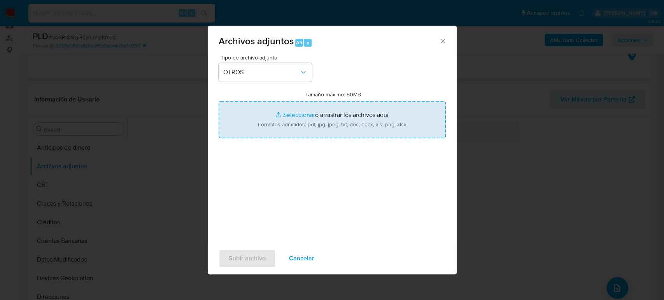
type input "C:\fakepath\1289886299_Hugo Fernandez_Julio2025.pdf"
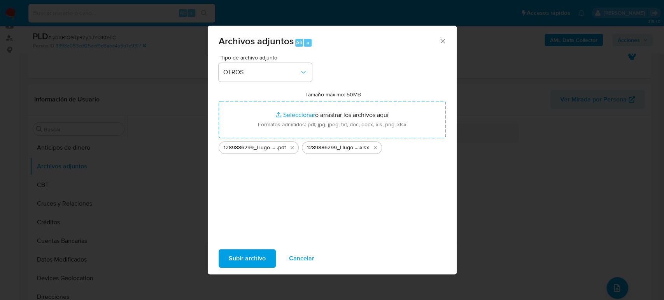
click at [261, 259] on span "Subir archivo" at bounding box center [247, 258] width 37 height 17
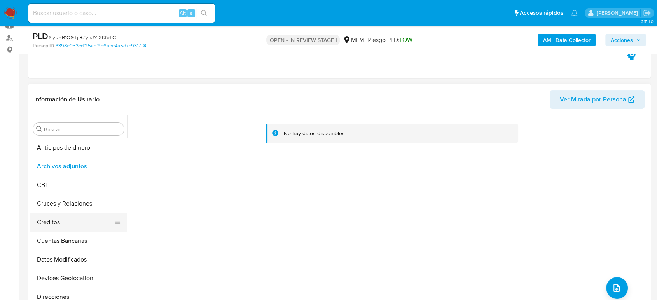
click at [48, 223] on button "Créditos" at bounding box center [75, 222] width 91 height 19
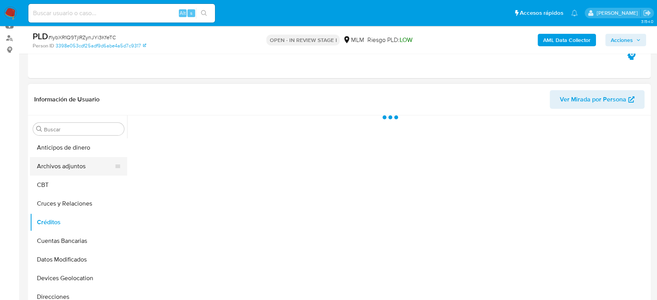
click at [63, 167] on button "Archivos adjuntos" at bounding box center [75, 166] width 91 height 19
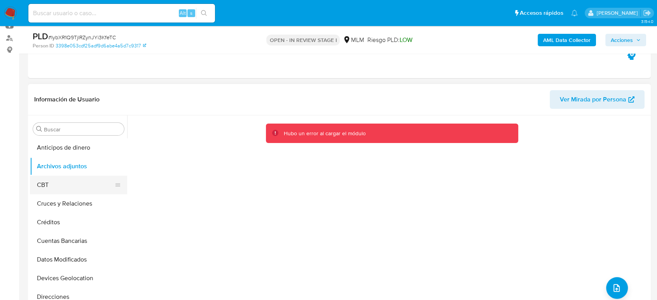
drag, startPoint x: 58, startPoint y: 183, endPoint x: 58, endPoint y: 176, distance: 6.7
click at [58, 183] on button "CBT" at bounding box center [75, 185] width 91 height 19
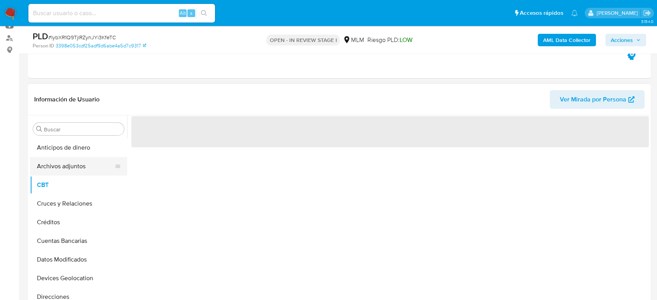
click at [60, 168] on button "Archivos adjuntos" at bounding box center [75, 166] width 91 height 19
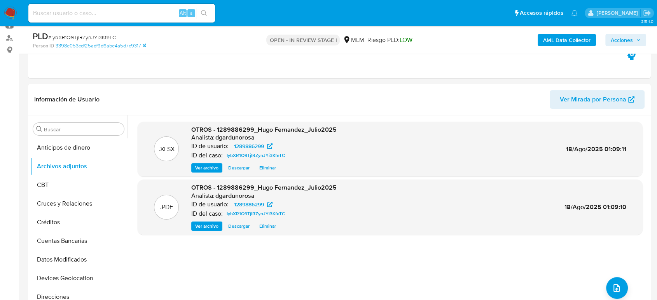
click at [624, 40] on span "Acciones" at bounding box center [622, 40] width 22 height 12
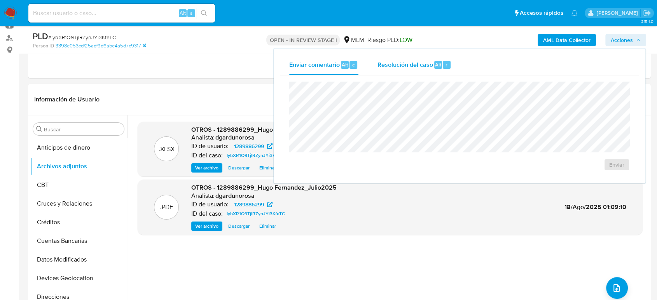
click at [423, 63] on span "Resolución del caso" at bounding box center [405, 64] width 56 height 9
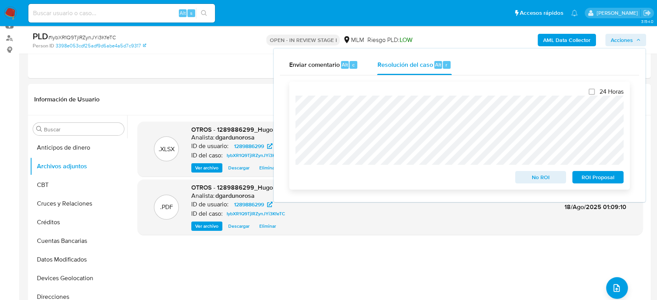
click at [540, 176] on span "No ROI" at bounding box center [541, 177] width 40 height 11
